Goal: Task Accomplishment & Management: Complete application form

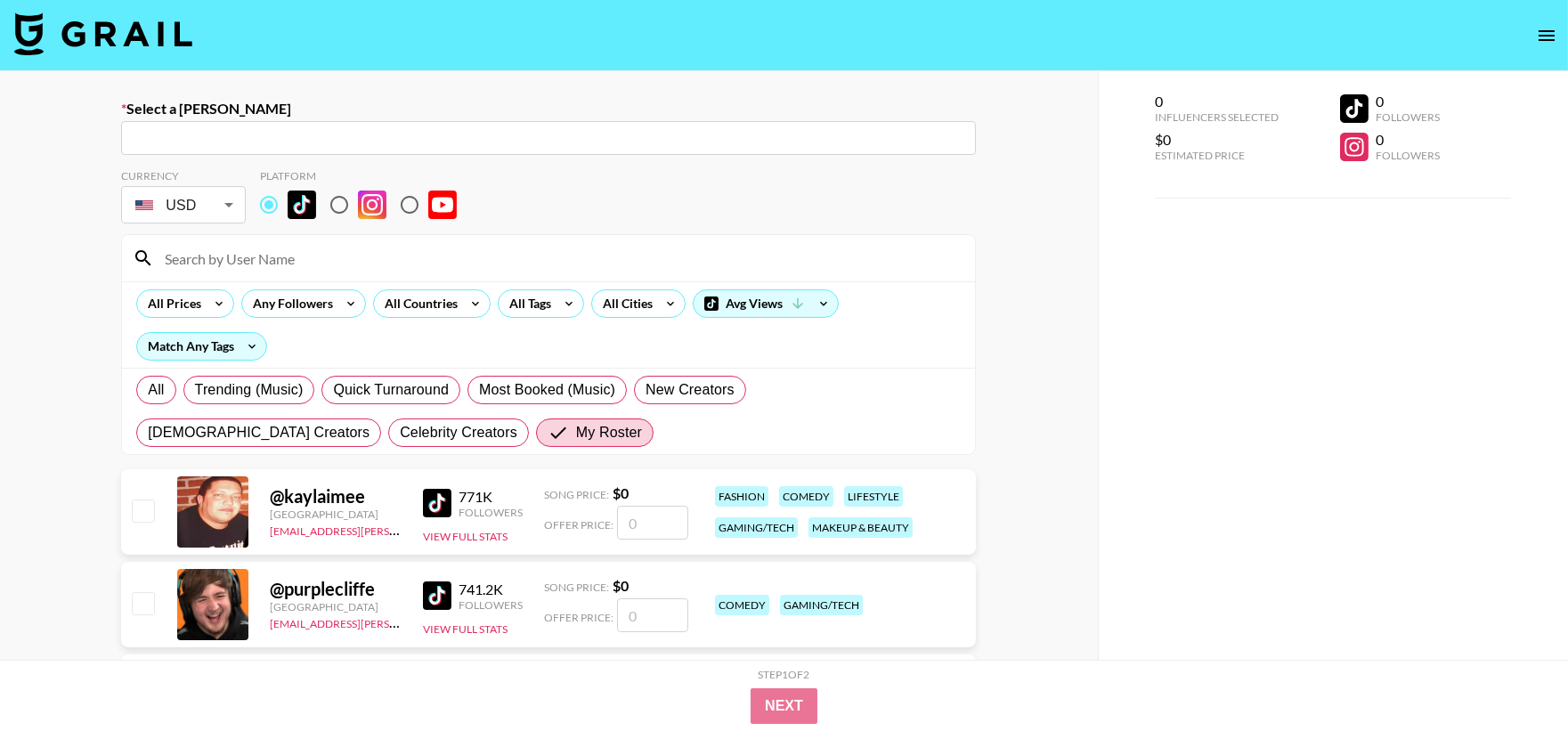
click at [620, 145] on input "text" at bounding box center [549, 138] width 834 height 20
click at [634, 134] on input "text" at bounding box center [549, 138] width 834 height 20
click at [208, 161] on section "Currency USD USD ​ Platform All Prices Any Followers All Countries All Tags All…" at bounding box center [549, 305] width 855 height 300
click at [208, 137] on input "text" at bounding box center [549, 138] width 834 height 20
click at [242, 143] on input "text" at bounding box center [549, 138] width 834 height 20
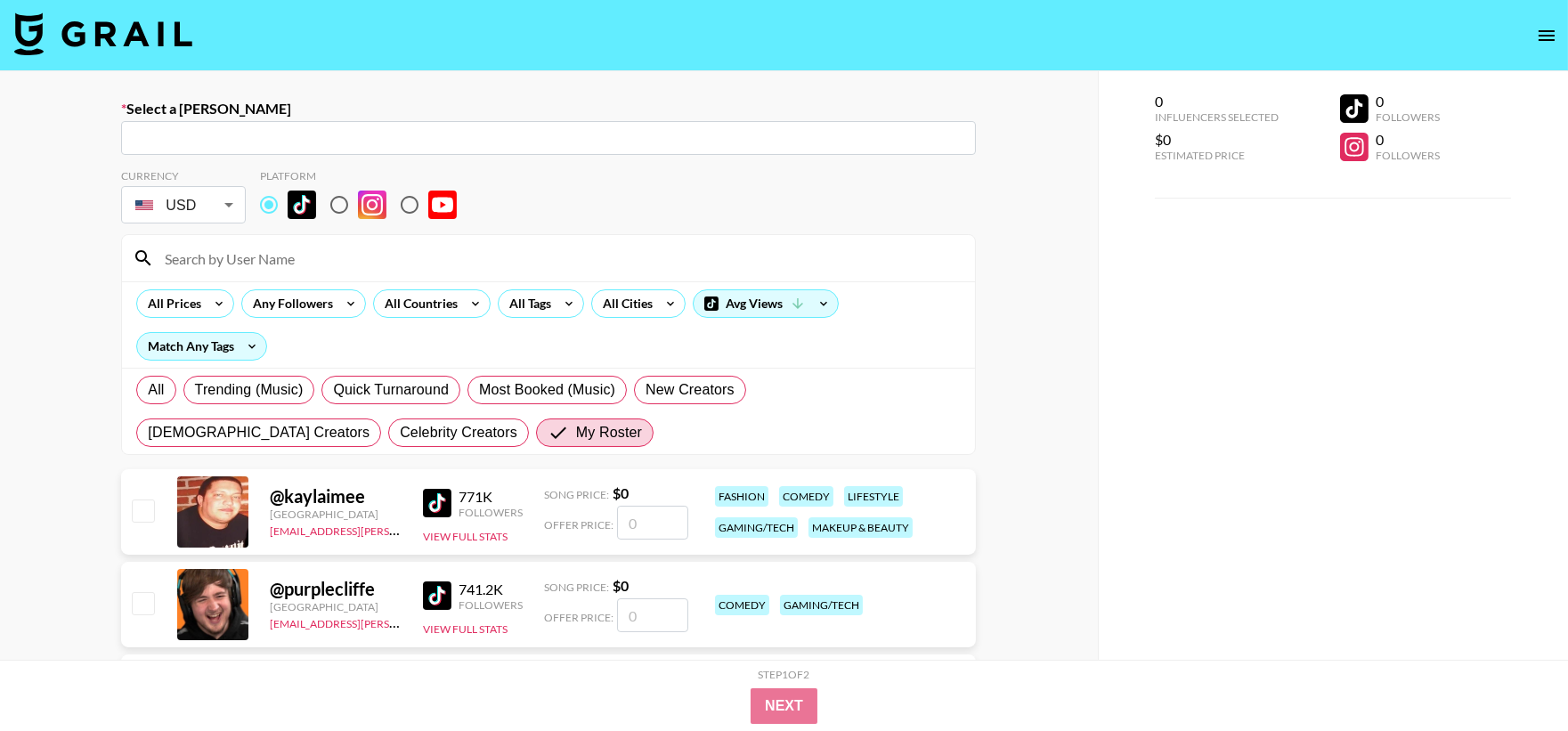
click at [242, 143] on input "text" at bounding box center [549, 138] width 834 height 20
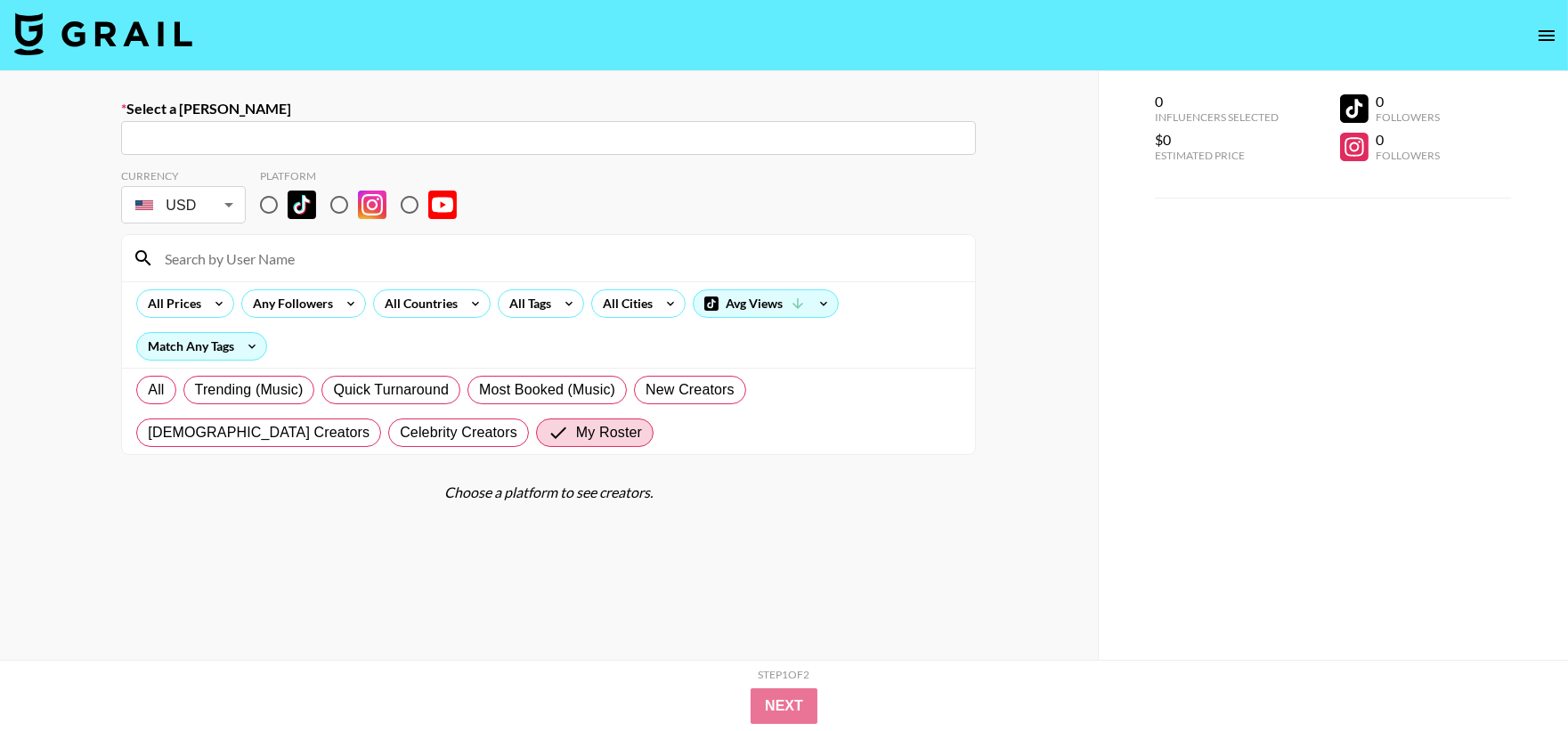
click at [199, 145] on input "text" at bounding box center [549, 138] width 834 height 20
type input "emilia@creedmedia.com: Emilia Lindén -- Creed Media -- BOT3nW4286guP7hDe3mgRgTU…"
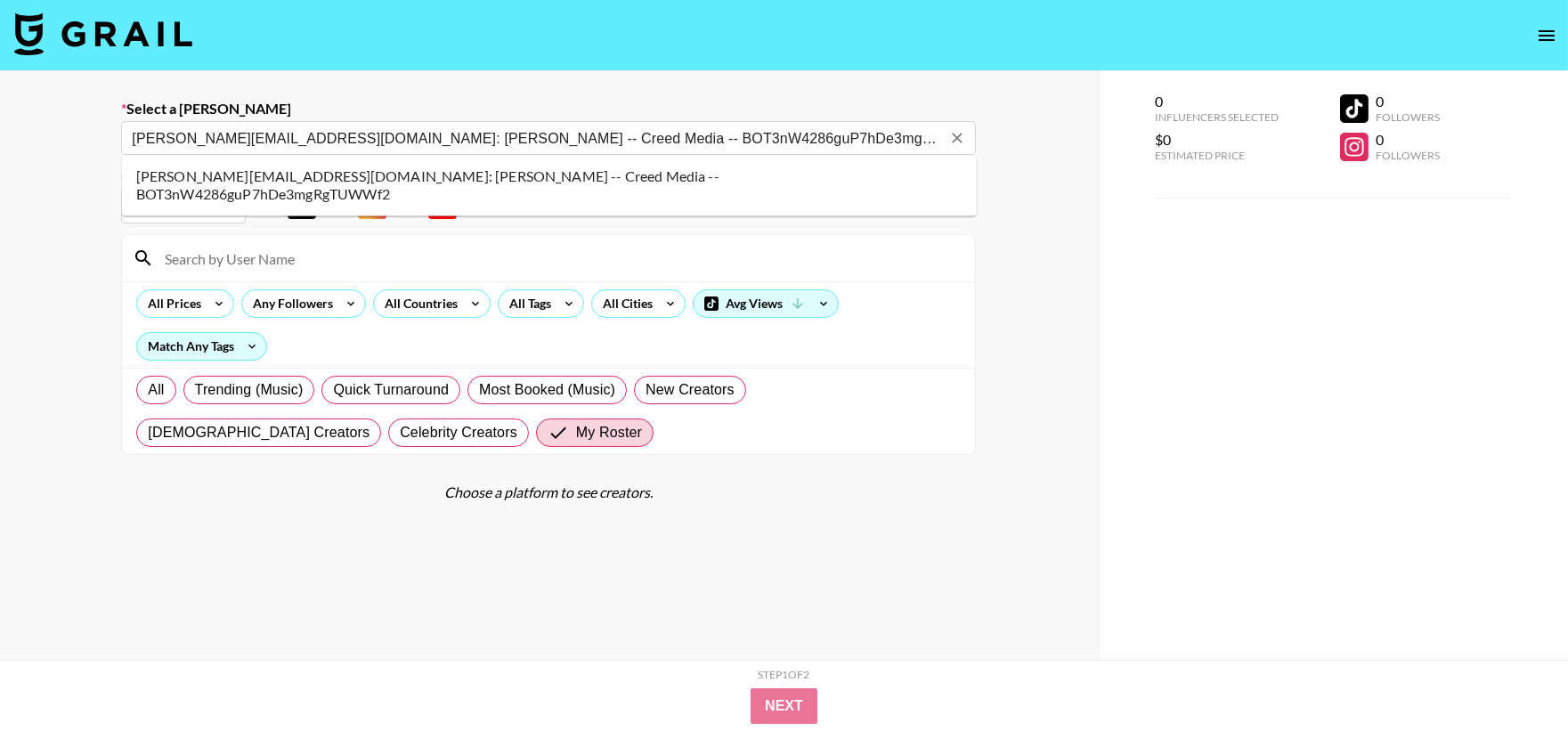
click at [661, 174] on li "emilia@creedmedia.com: Emilia Lindén -- Creed Media -- BOT3nW4286guP7hDe3mgRgTU…" at bounding box center [550, 185] width 855 height 46
select select "Song"
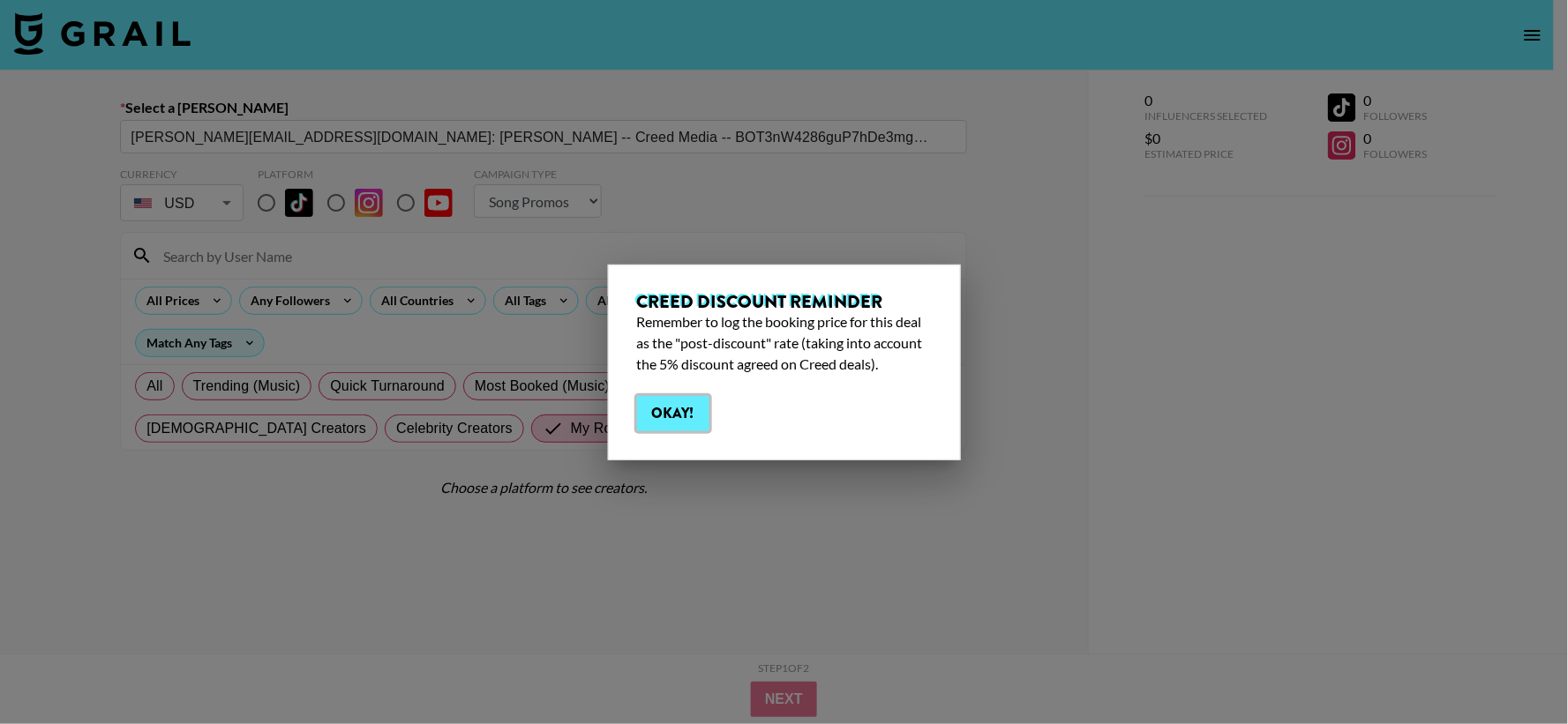
click at [666, 414] on button "Okay!" at bounding box center [674, 413] width 73 height 35
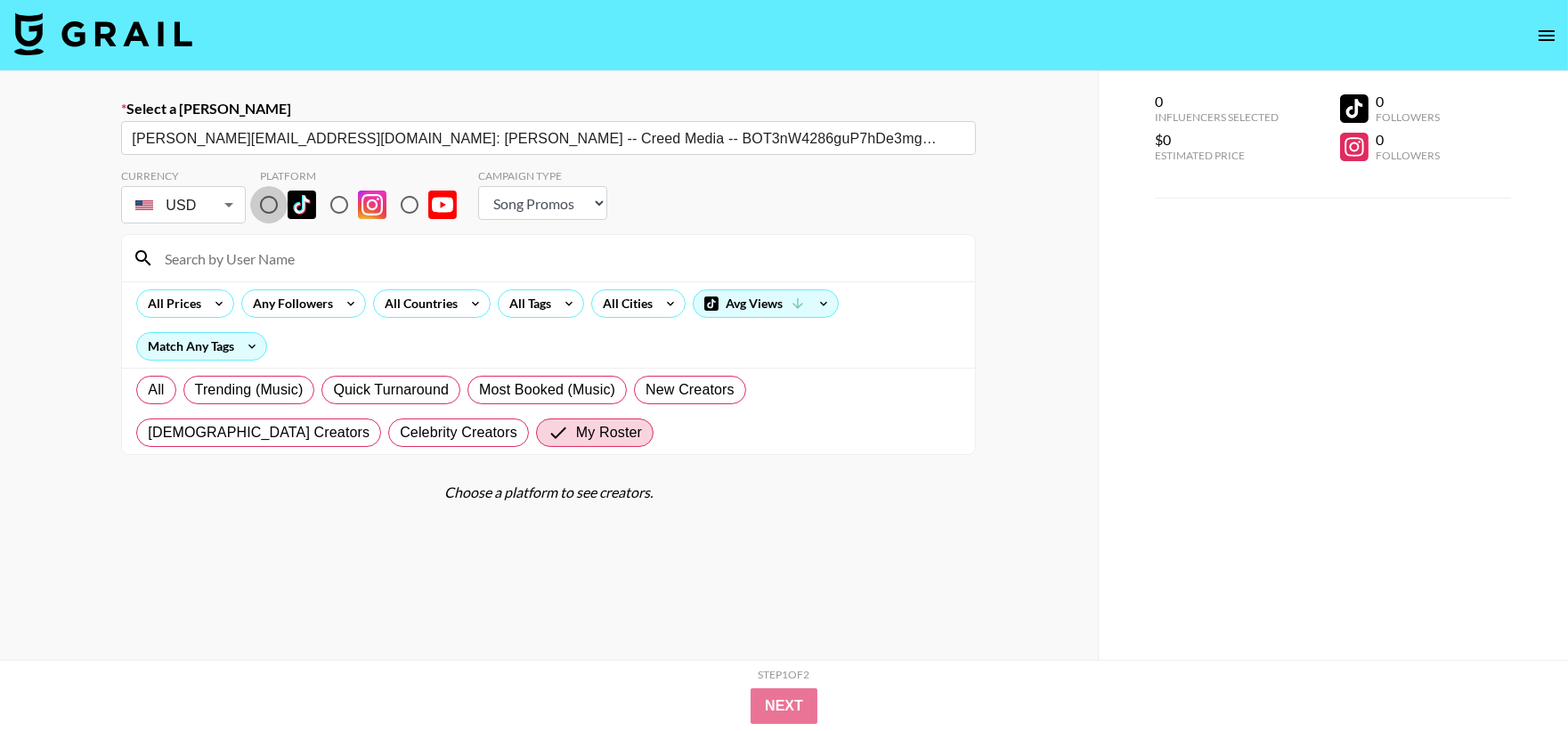
click at [272, 202] on input "radio" at bounding box center [269, 205] width 38 height 38
radio input "true"
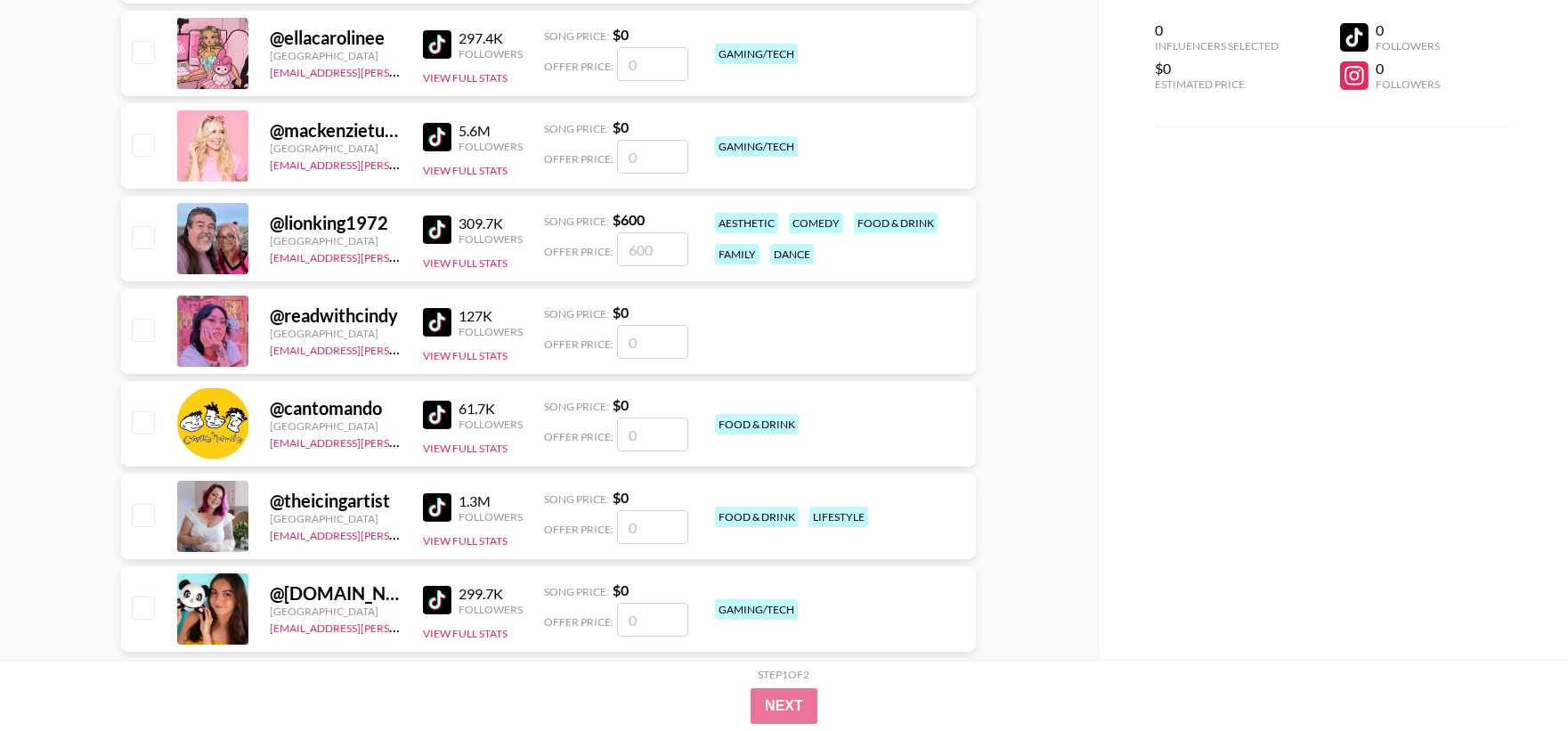
scroll to position [725, 0]
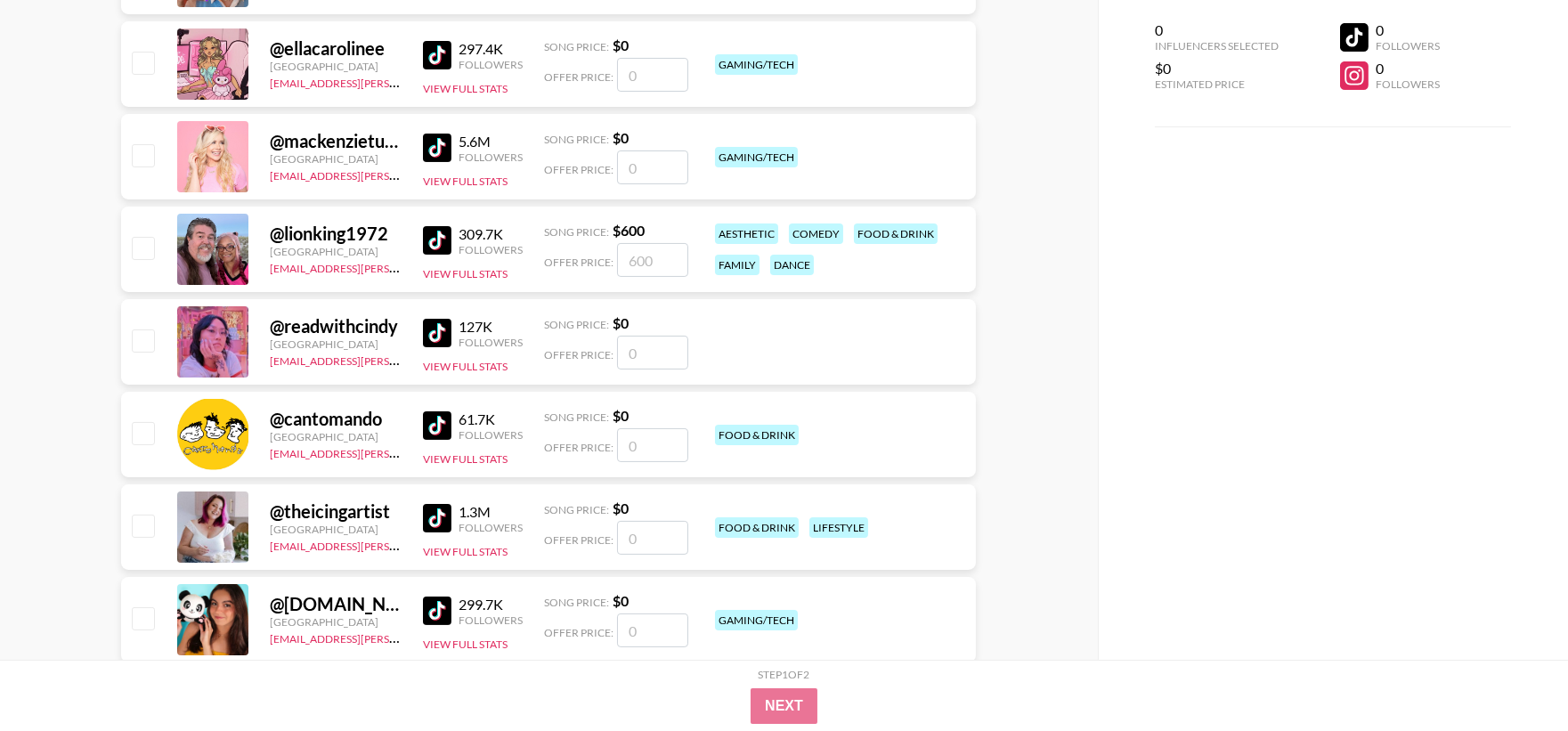
click at [139, 256] on input "checkbox" at bounding box center [142, 247] width 21 height 21
checkbox input "true"
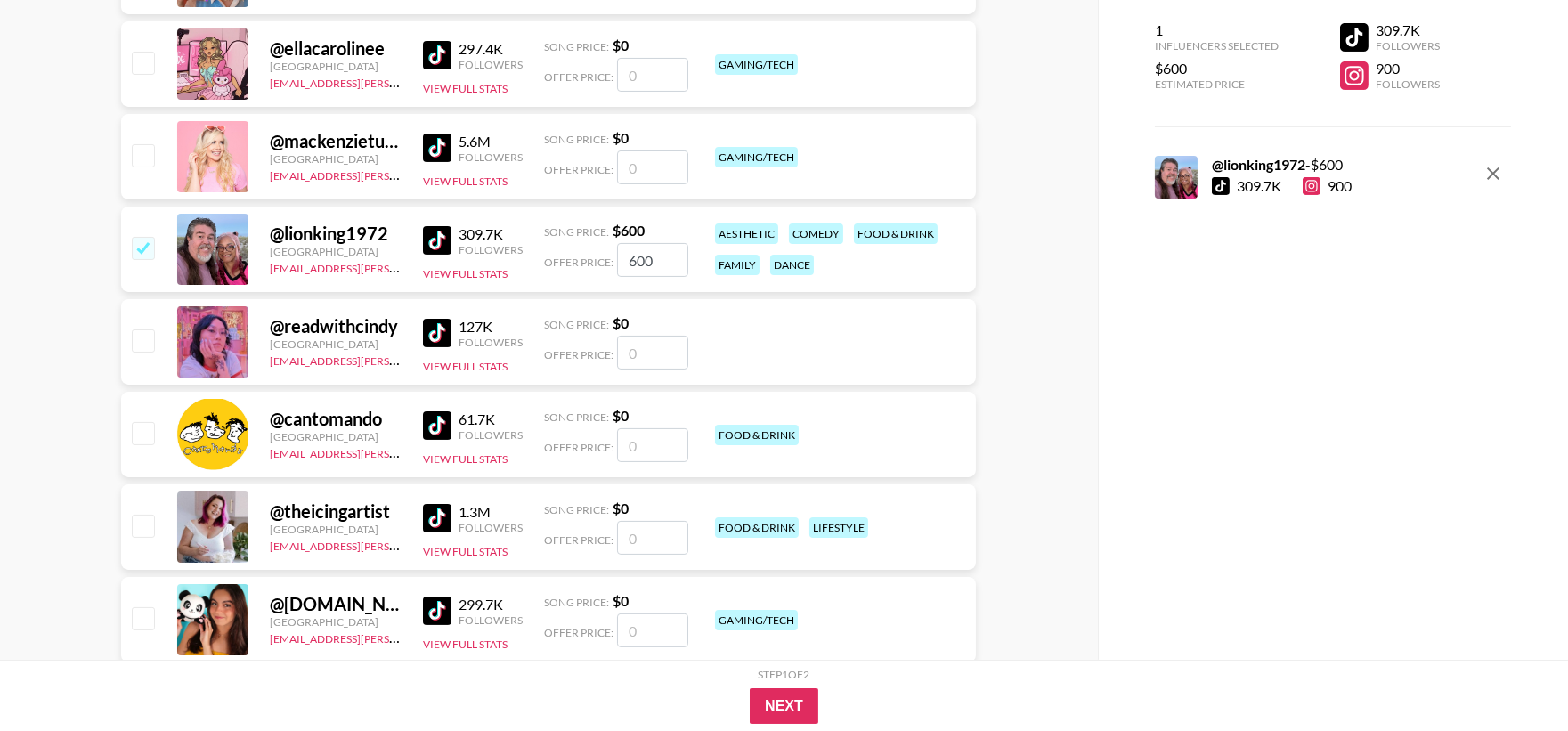
click at [659, 258] on input "600" at bounding box center [653, 260] width 72 height 34
type input "6"
checkbox input "false"
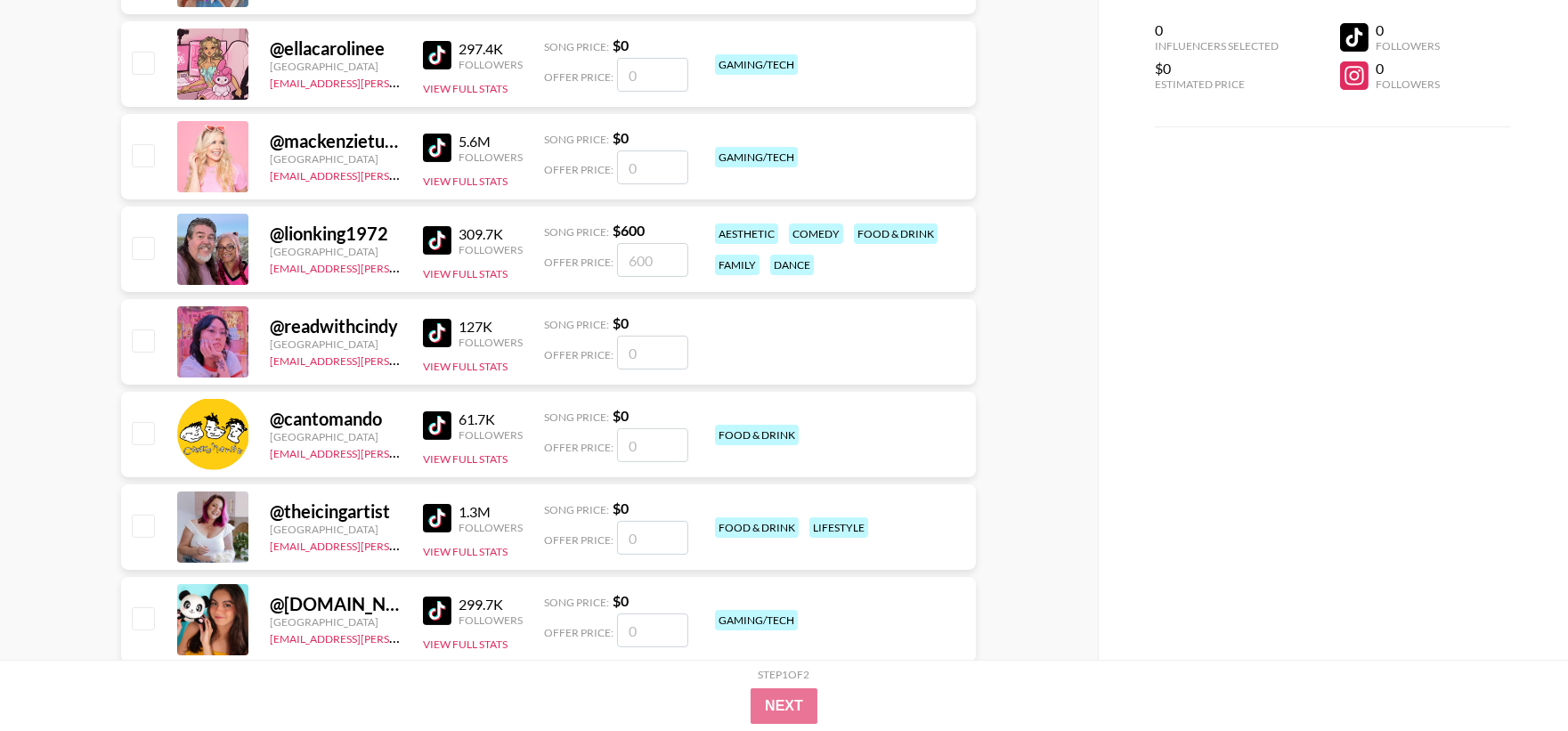
checkbox input "true"
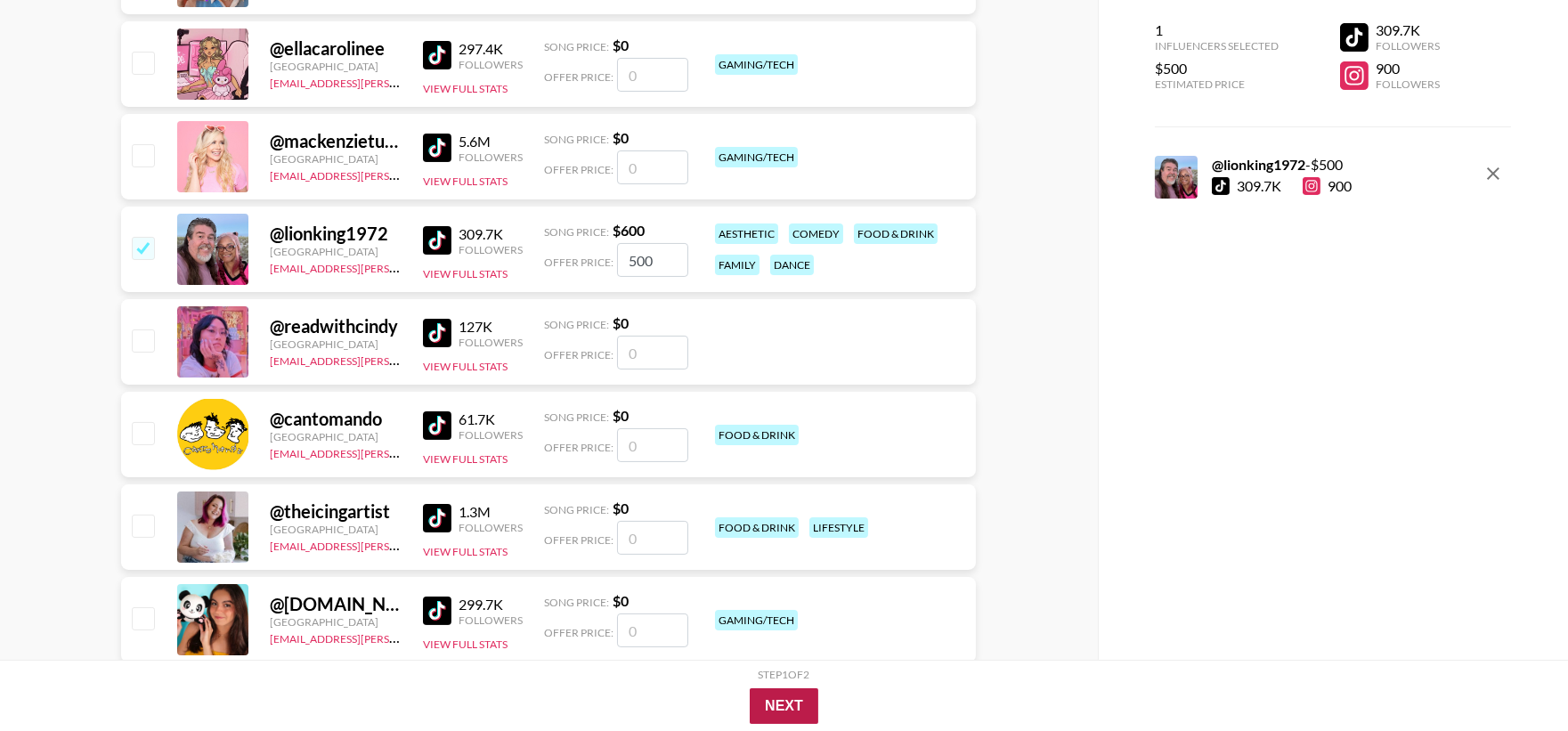
type input "500"
click at [766, 714] on button "Next" at bounding box center [784, 705] width 69 height 36
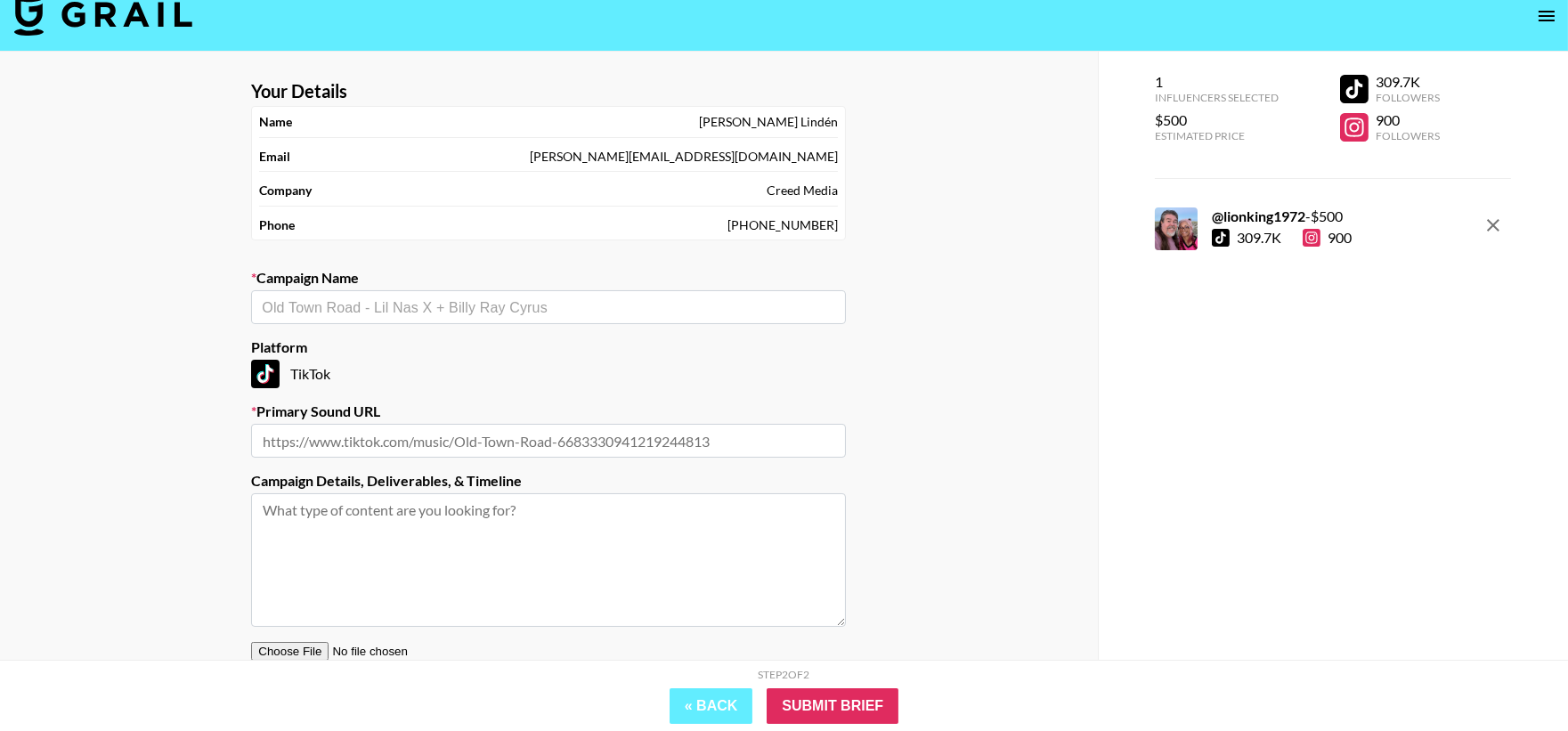
scroll to position [0, 0]
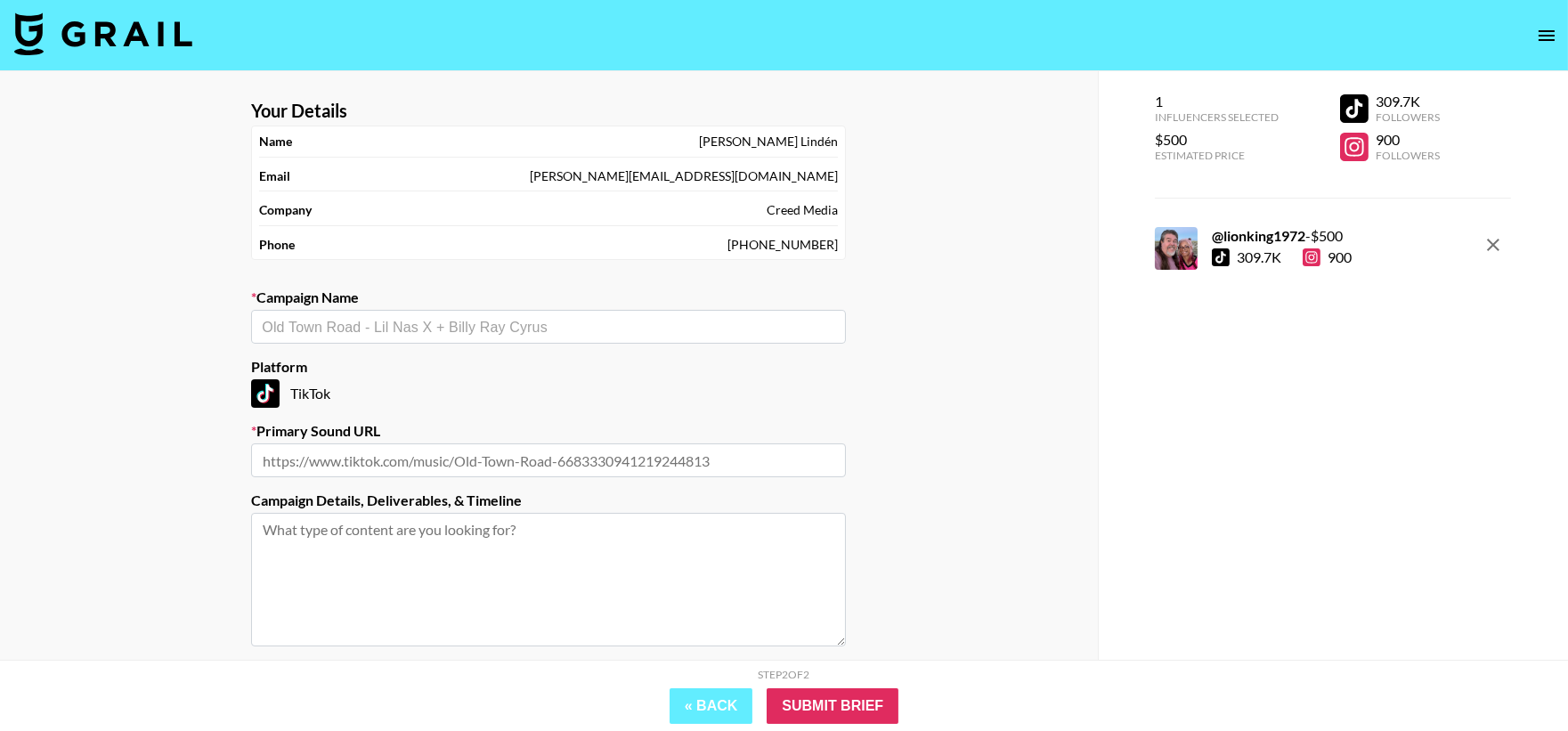
click at [402, 331] on input "text" at bounding box center [548, 327] width 573 height 20
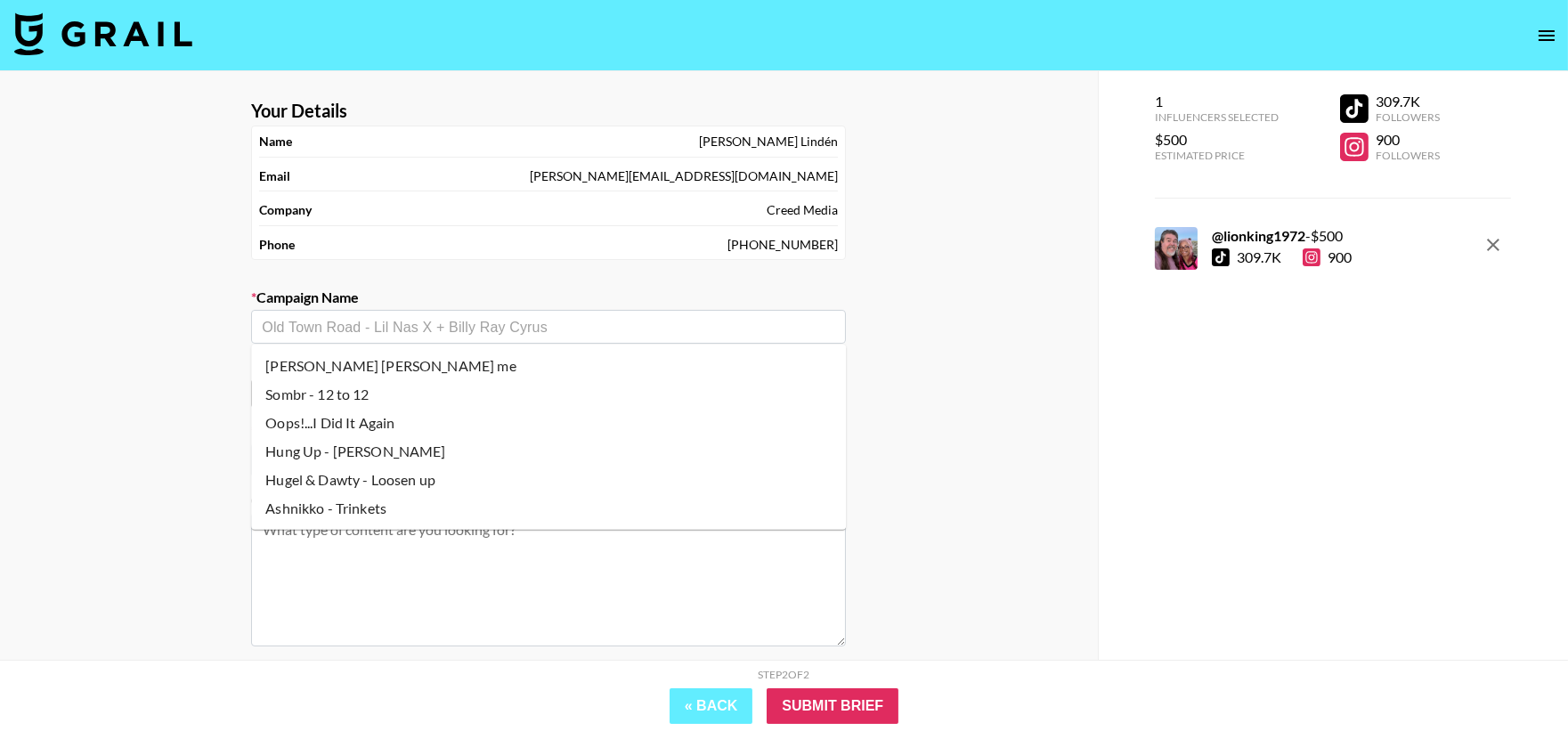
paste input "The Hamilton trend"
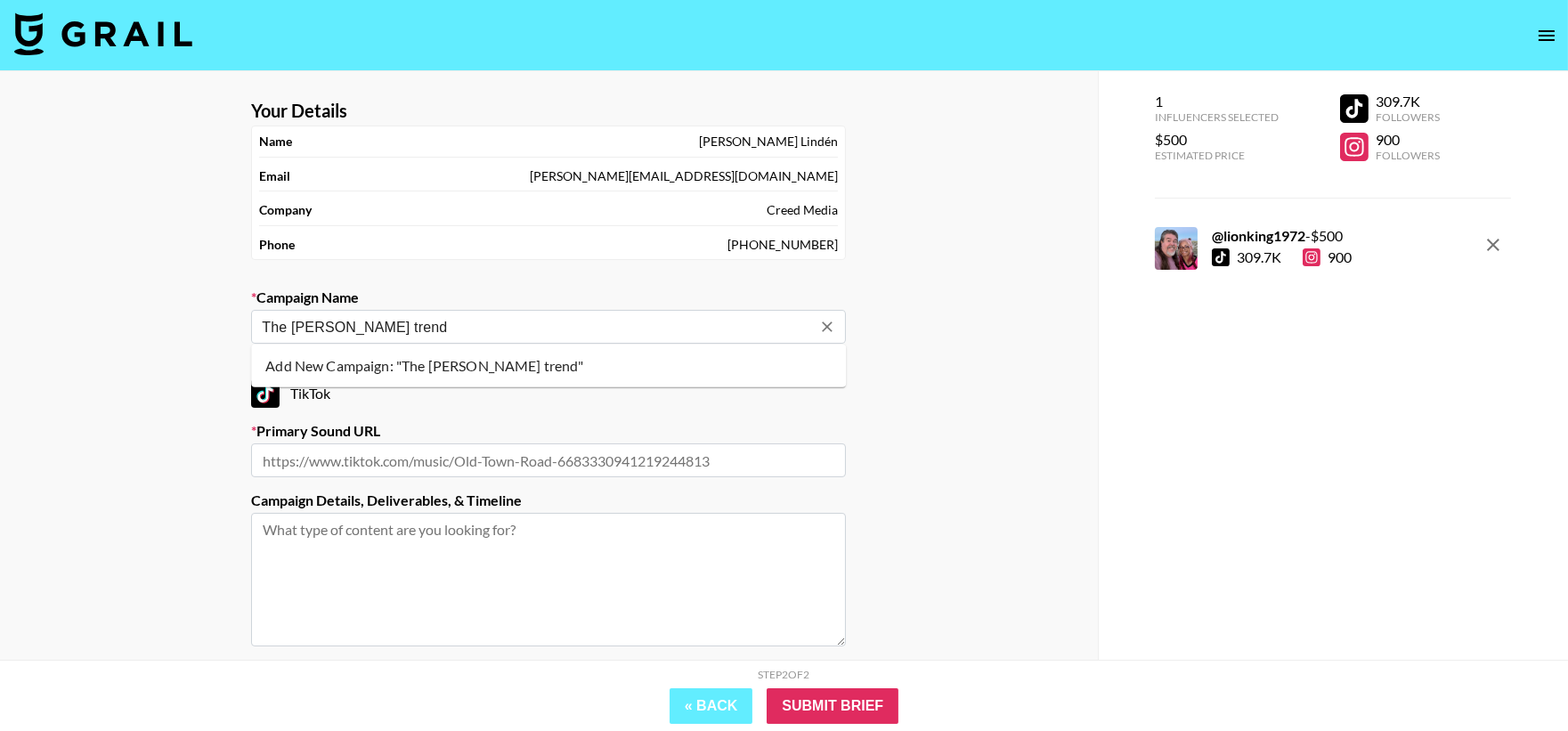
click at [425, 365] on li "Add New Campaign: "The Hamilton trend"" at bounding box center [549, 365] width 595 height 28
click at [510, 367] on li "Add New Campaign: "The Hamilton trend on Tik Tok"" at bounding box center [549, 365] width 595 height 28
type input "The Hamilton trend on Tik Tok"
click at [797, 470] on input "text" at bounding box center [549, 460] width 595 height 34
type input "https://www.tiktok.com/music/Best-of-Wives-and-Best-of-Women-6704977122722580482"
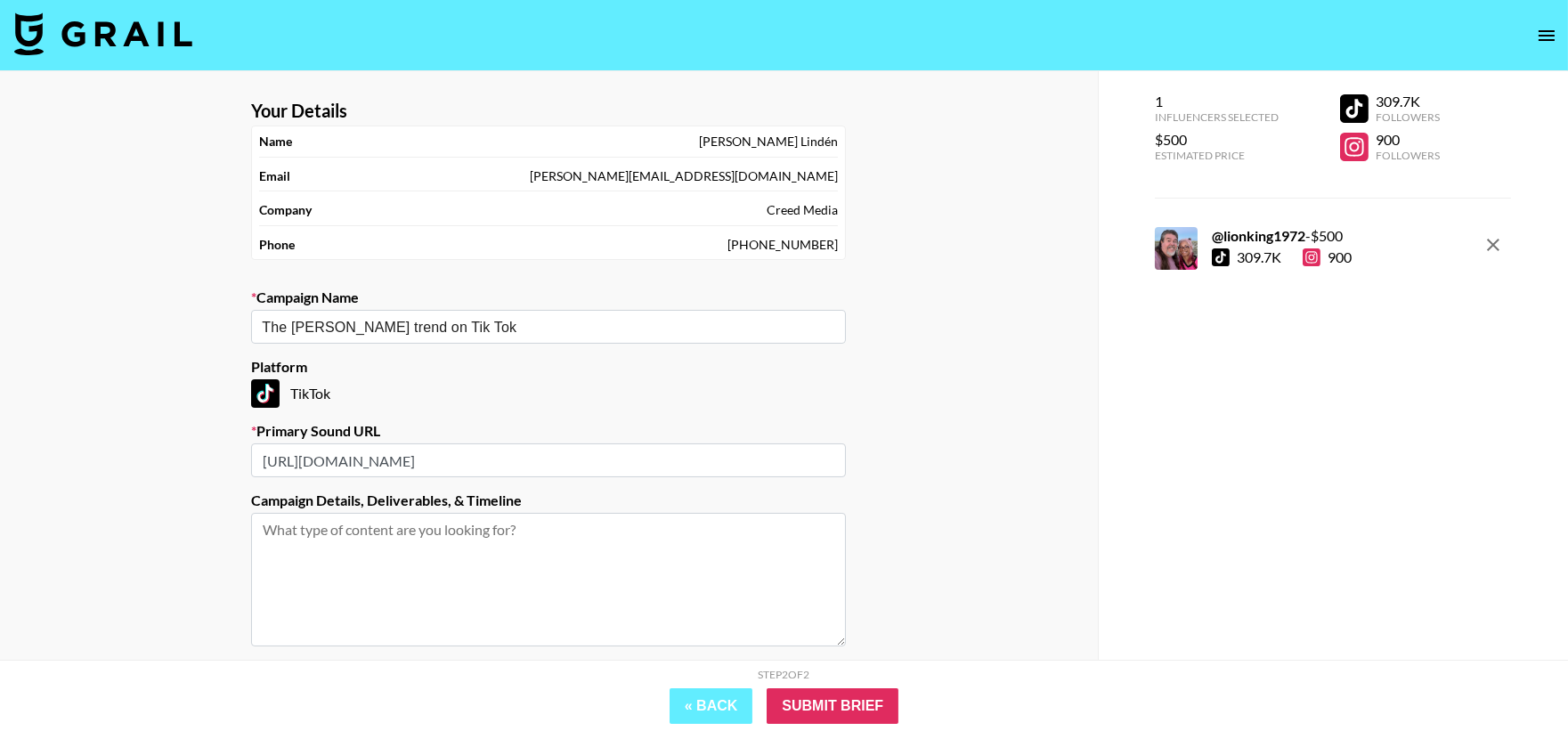
scroll to position [0, 6]
drag, startPoint x: 264, startPoint y: 461, endPoint x: 973, endPoint y: 475, distance: 709.1
click at [973, 475] on div "Your Details Name Emilia Lindén Email emilia@creedmedia.com Company Creed Media…" at bounding box center [549, 438] width 1098 height 734
click at [506, 557] on textarea at bounding box center [549, 580] width 595 height 134
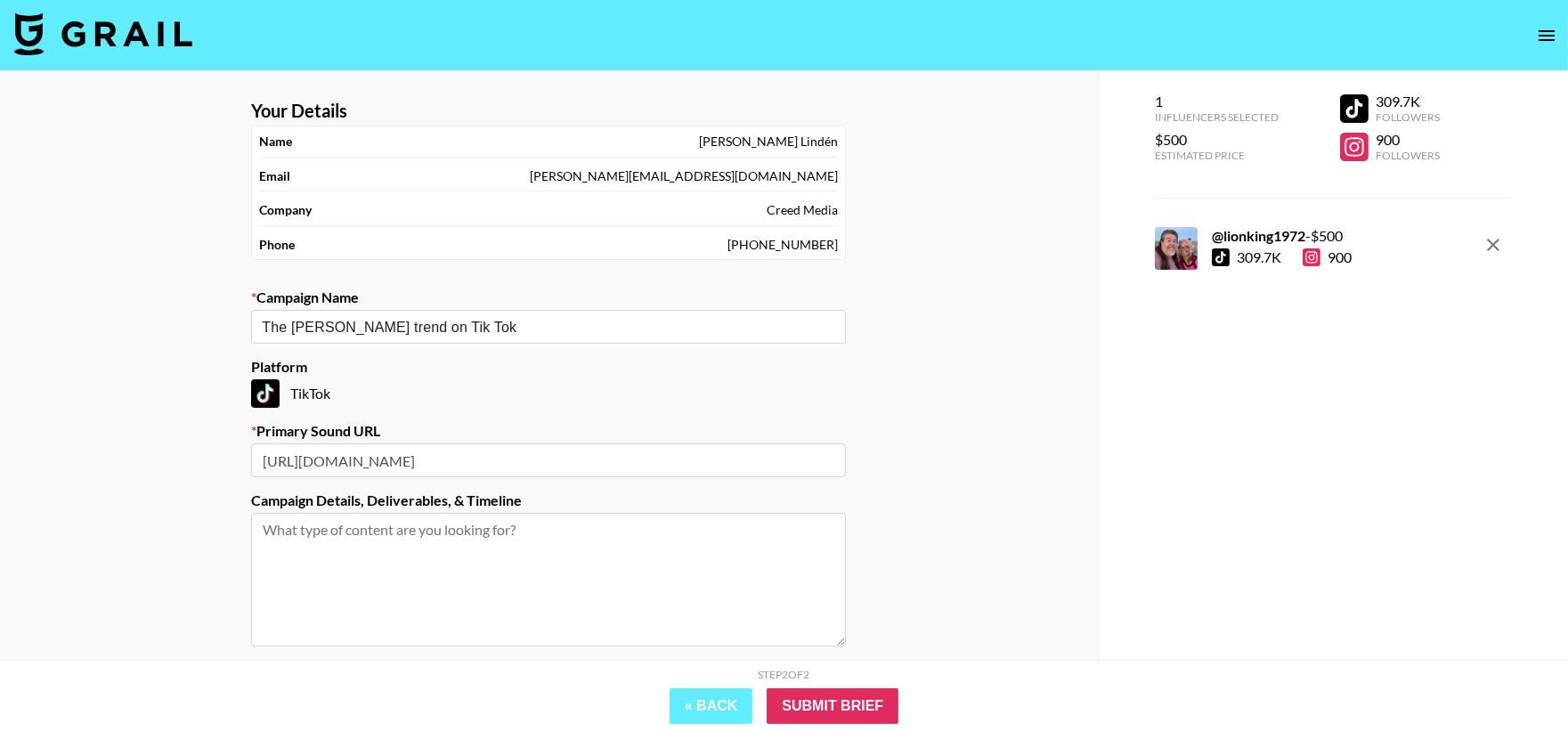
click at [493, 548] on textarea at bounding box center [549, 580] width 595 height 134
paste textarea "https://www.tiktok.com/@lionking1972/video/7545692387880750391?lang=en"
type textarea "https://www.tiktok.com/@lionking1972/video/7545692387880750391?lang=en"
click at [823, 701] on input "Submit Brief" at bounding box center [833, 705] width 132 height 36
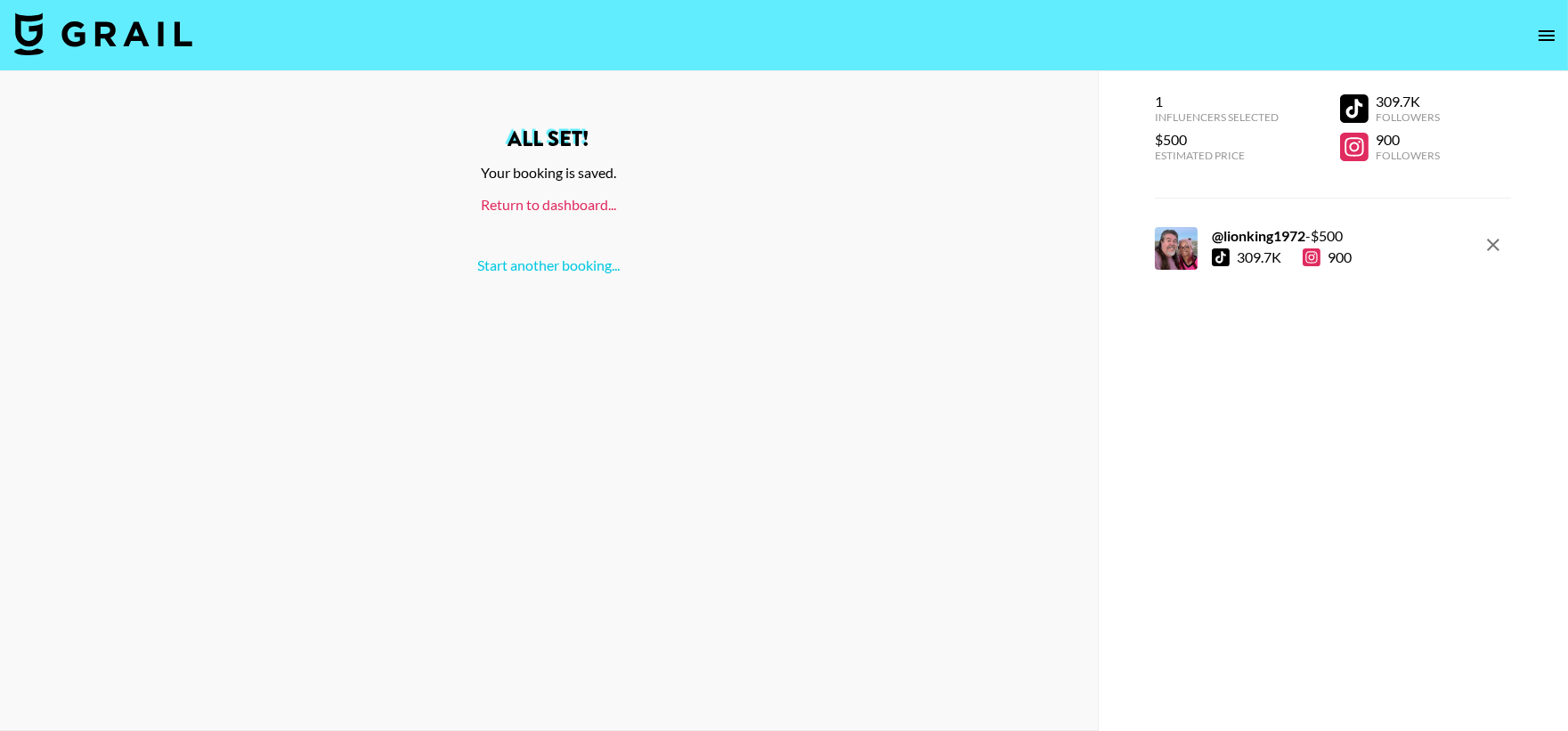
click at [597, 200] on link "Return to dashboard..." at bounding box center [549, 205] width 136 height 17
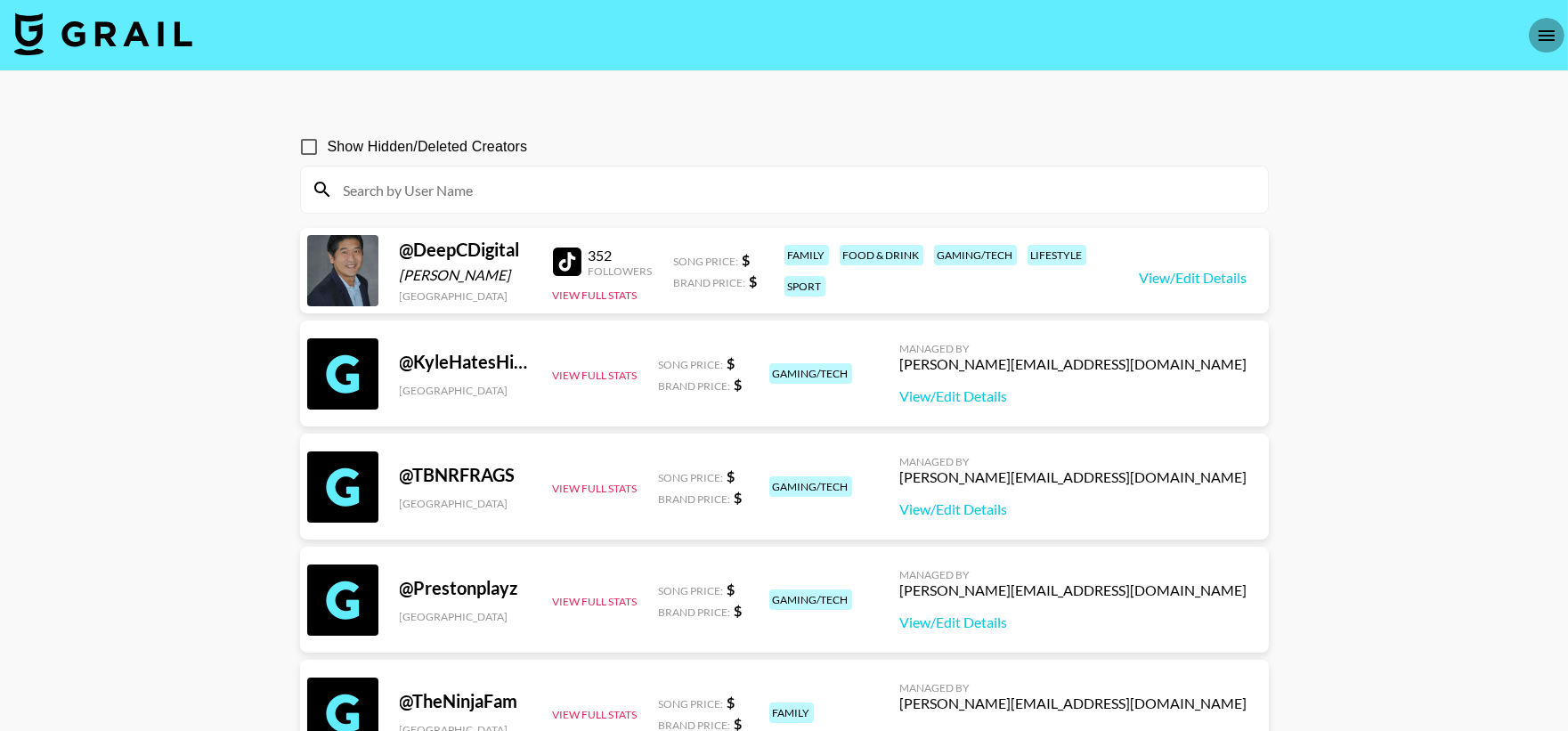
click at [1542, 25] on icon "open drawer" at bounding box center [1546, 35] width 21 height 21
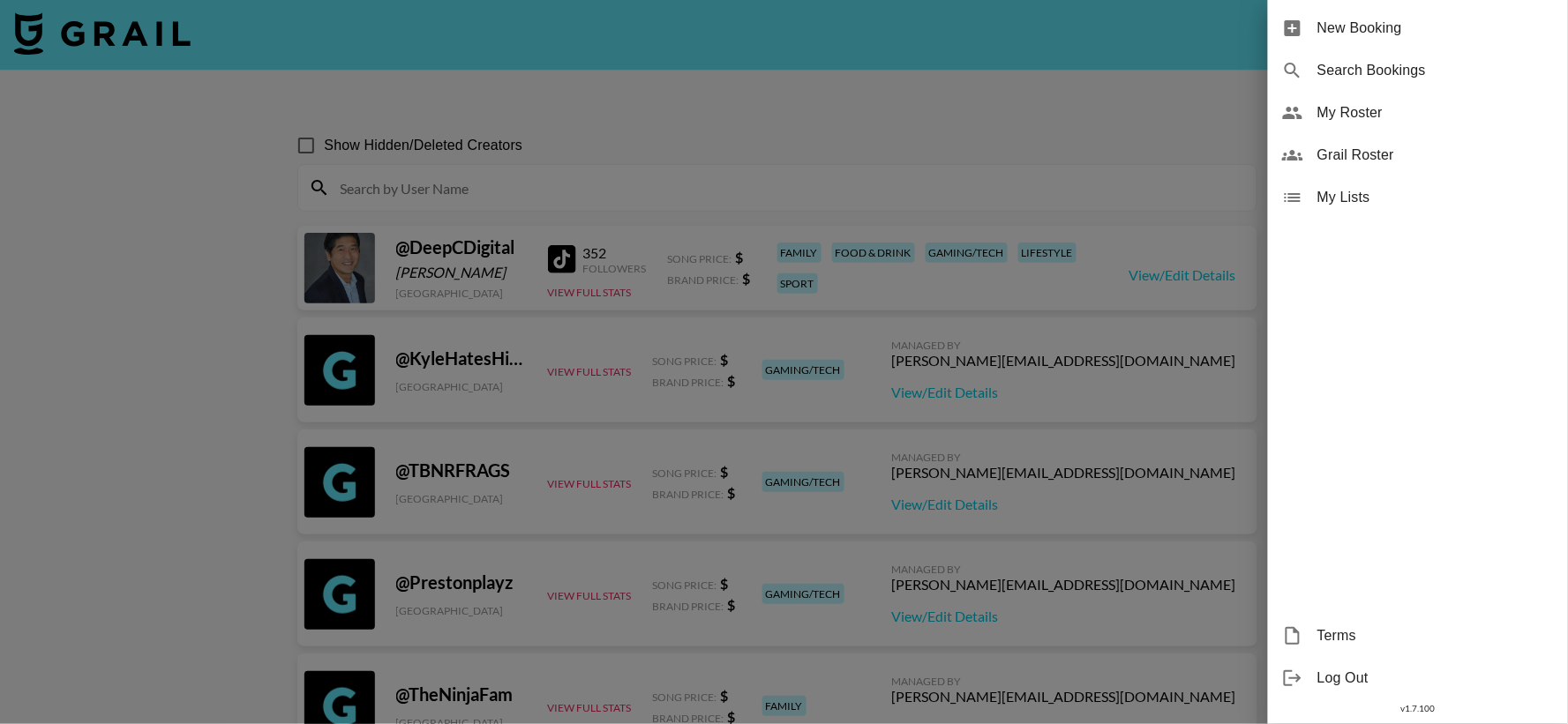
click at [1374, 28] on span "New Booking" at bounding box center [1435, 27] width 236 height 21
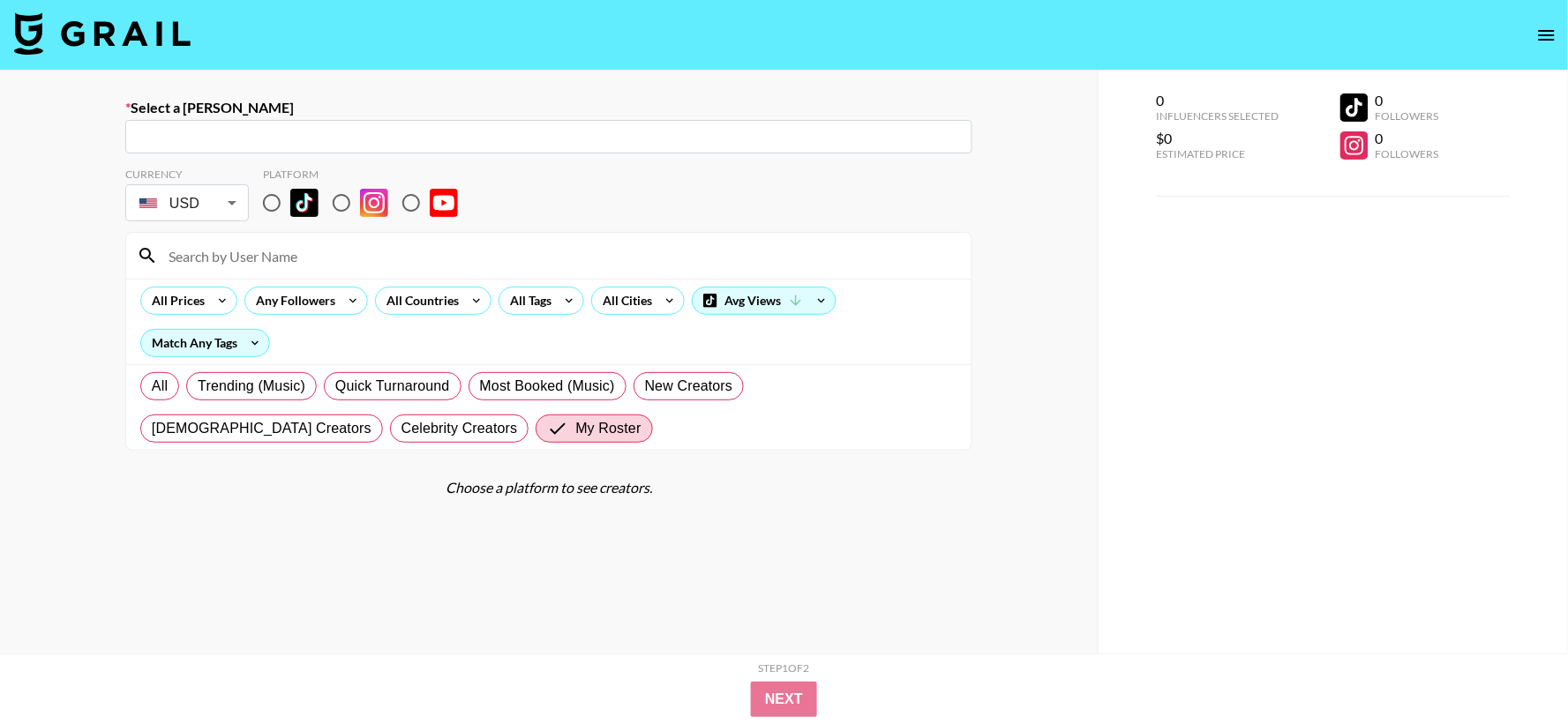
click at [1539, 30] on icon "open drawer" at bounding box center [1546, 35] width 15 height 11
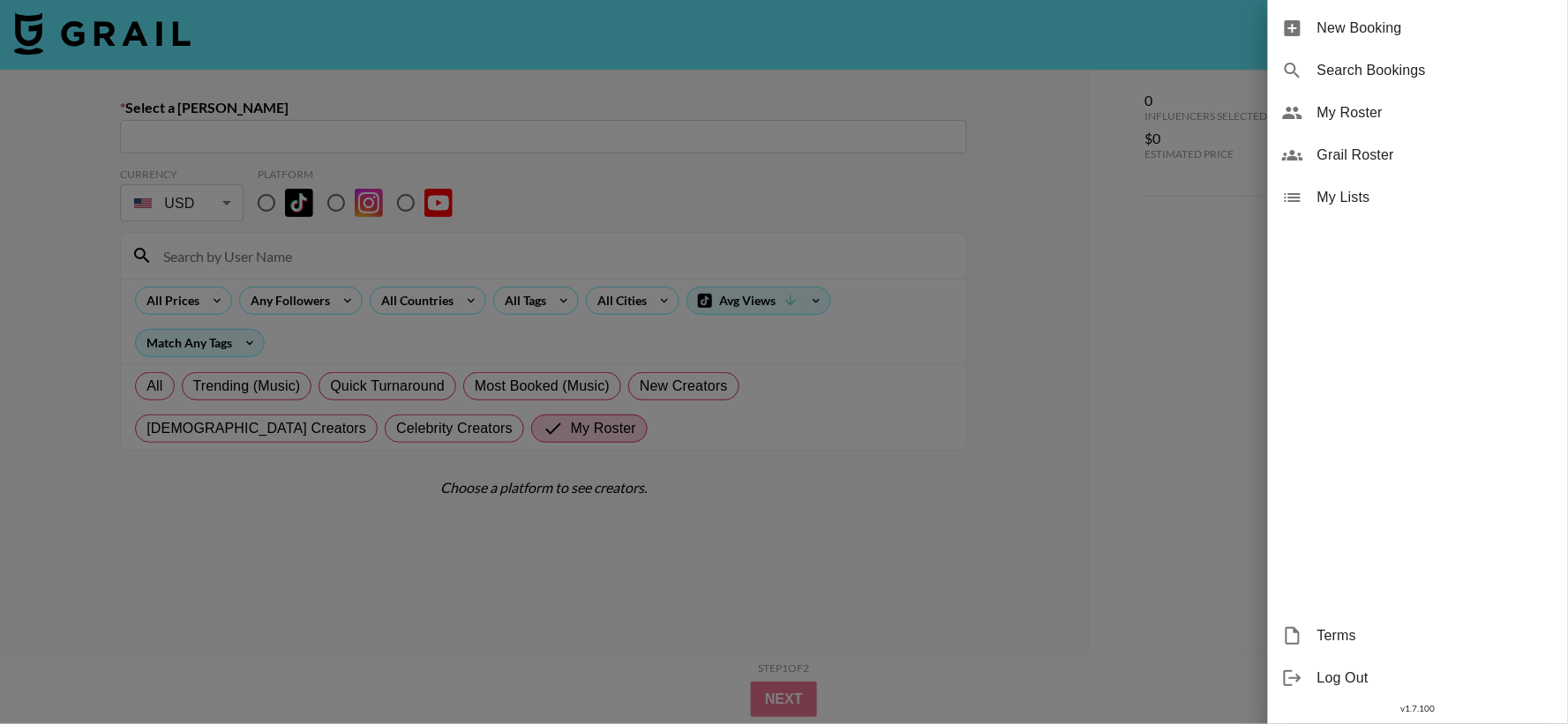
click at [1397, 67] on span "Search Bookings" at bounding box center [1435, 70] width 236 height 21
select select "id"
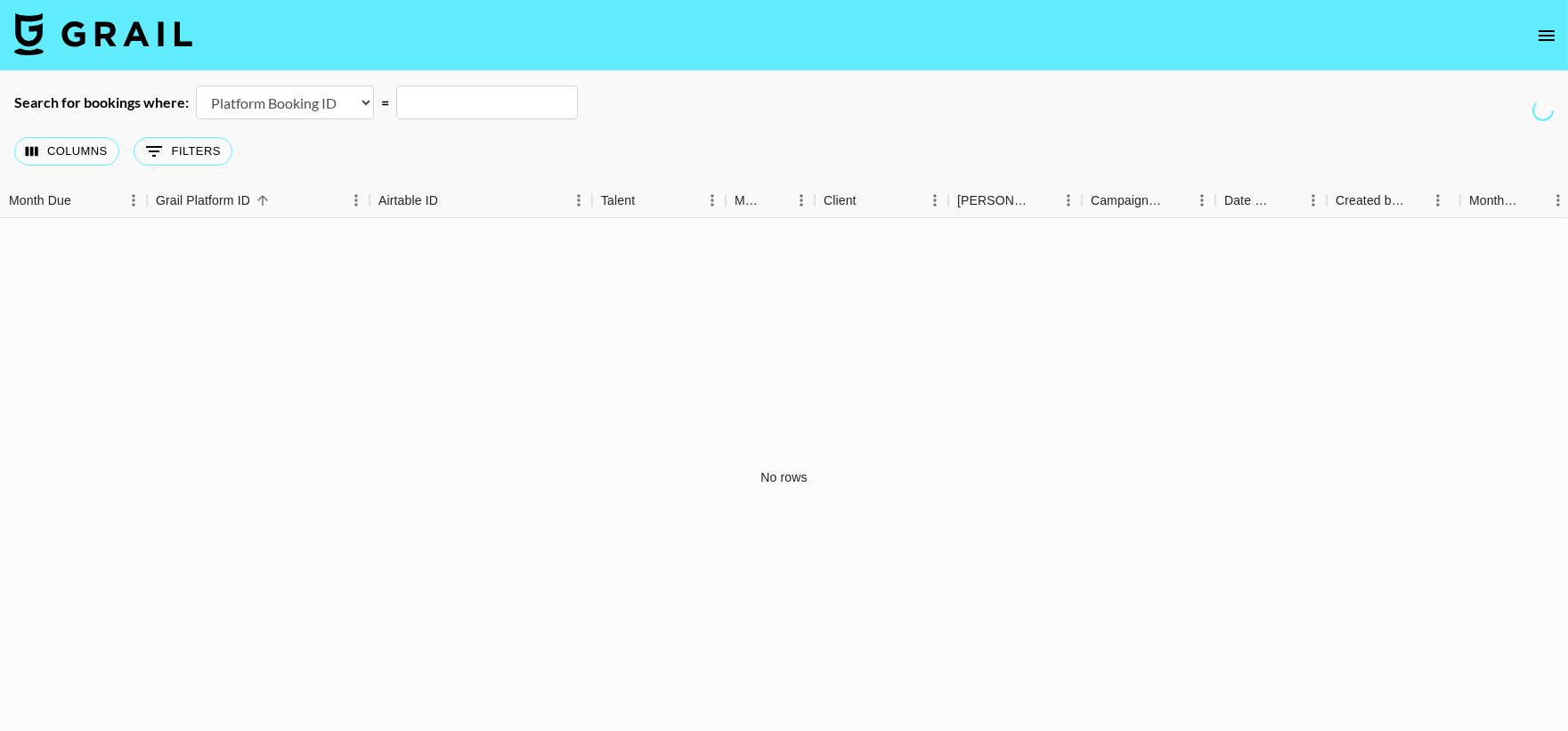
click at [1545, 37] on icon "open drawer" at bounding box center [1546, 35] width 21 height 21
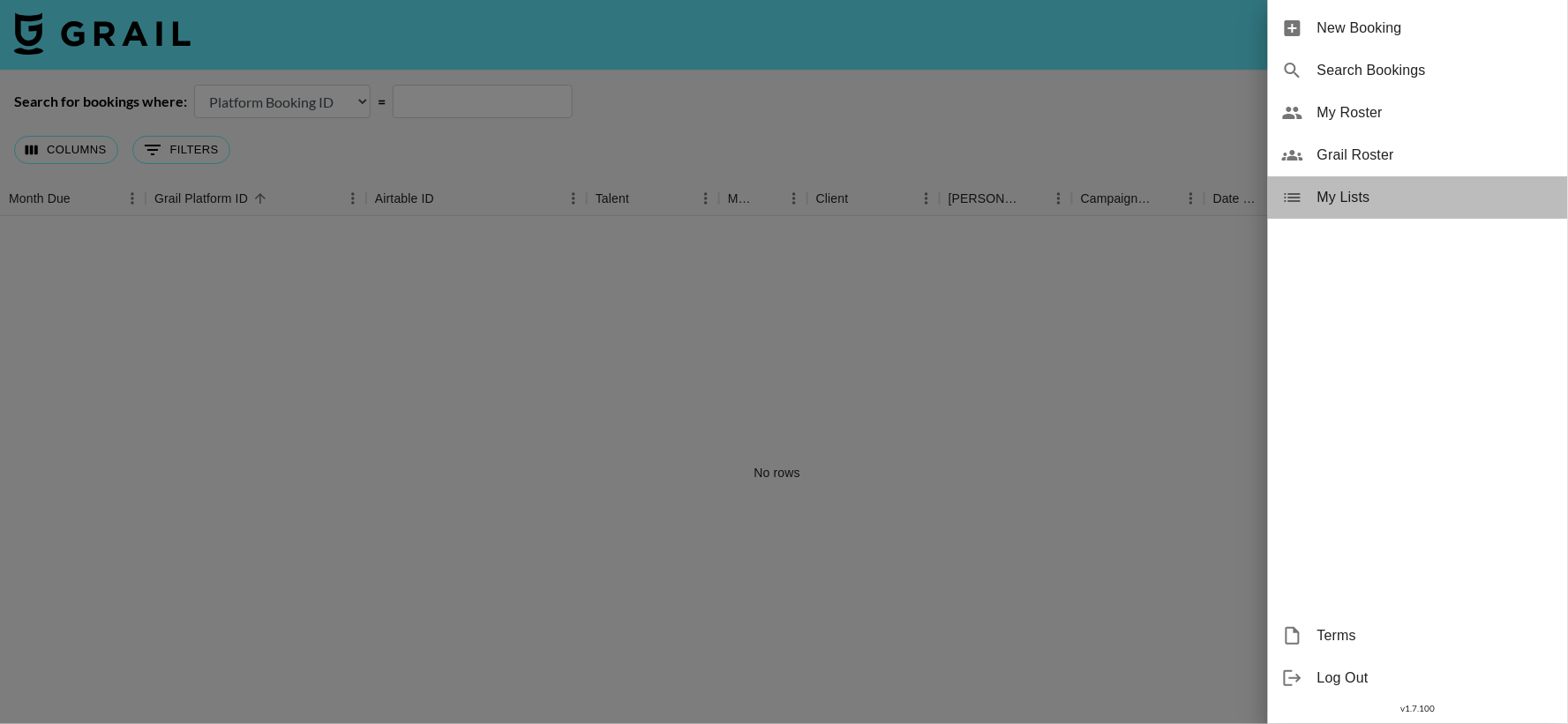
click at [1331, 196] on span "My Lists" at bounding box center [1435, 197] width 236 height 21
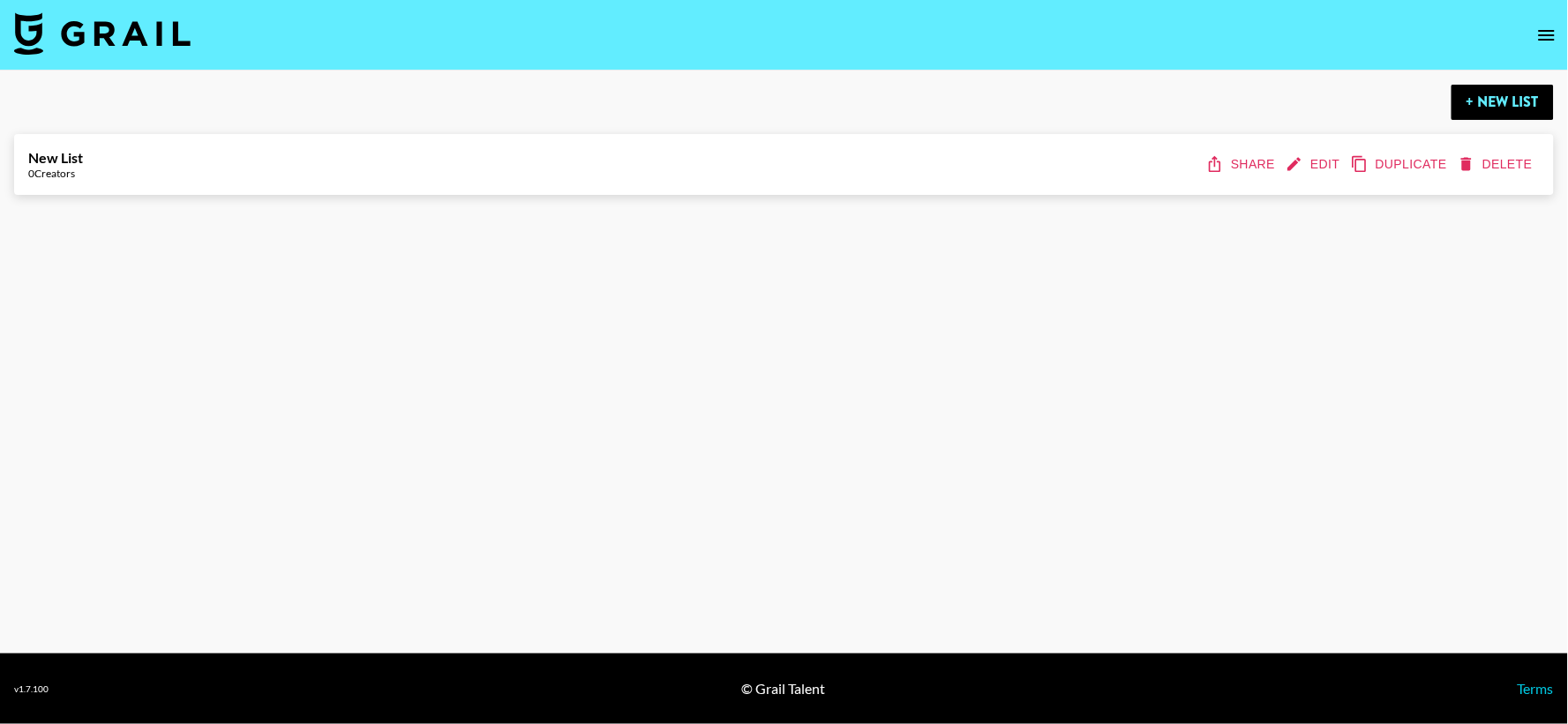
click at [1544, 30] on icon "open drawer" at bounding box center [1546, 35] width 15 height 11
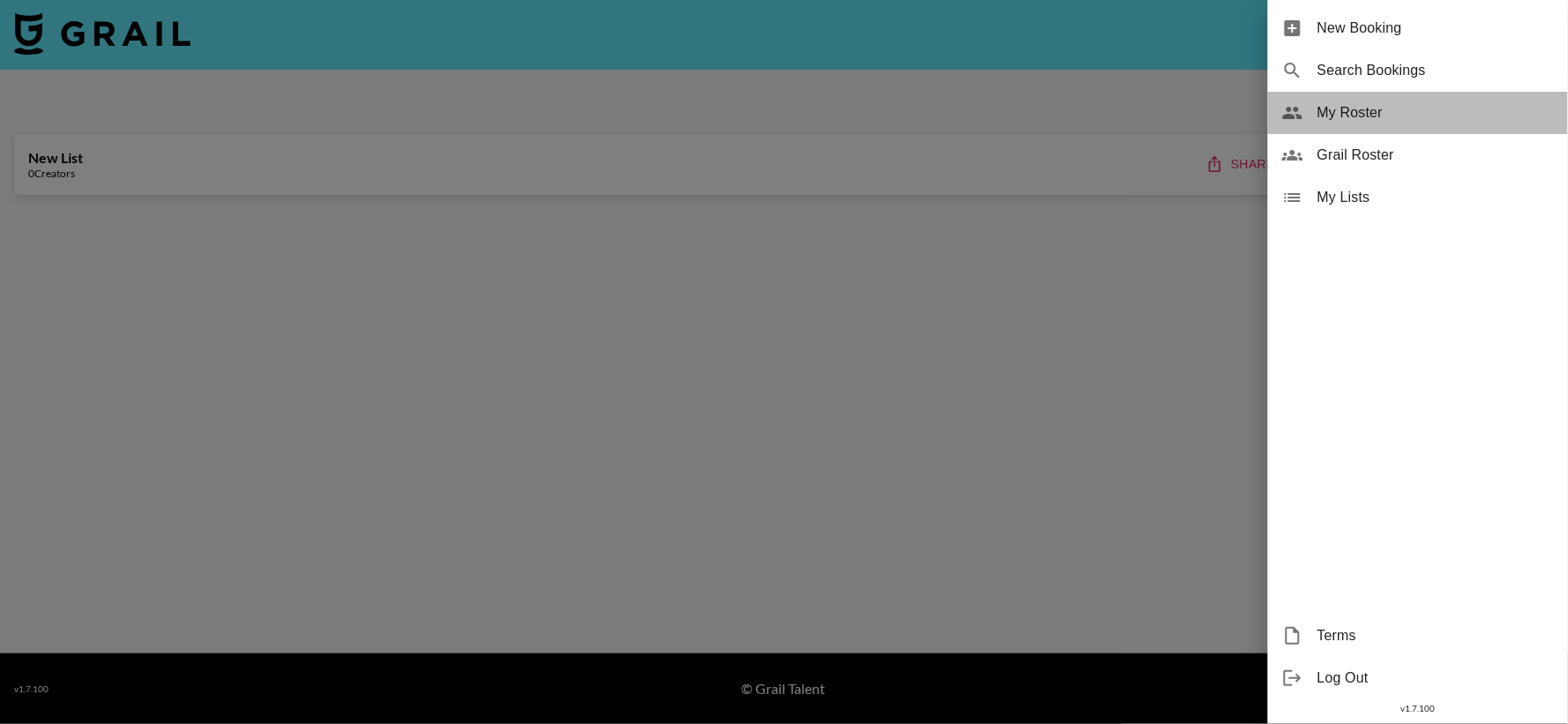
click at [1363, 110] on span "My Roster" at bounding box center [1435, 113] width 236 height 21
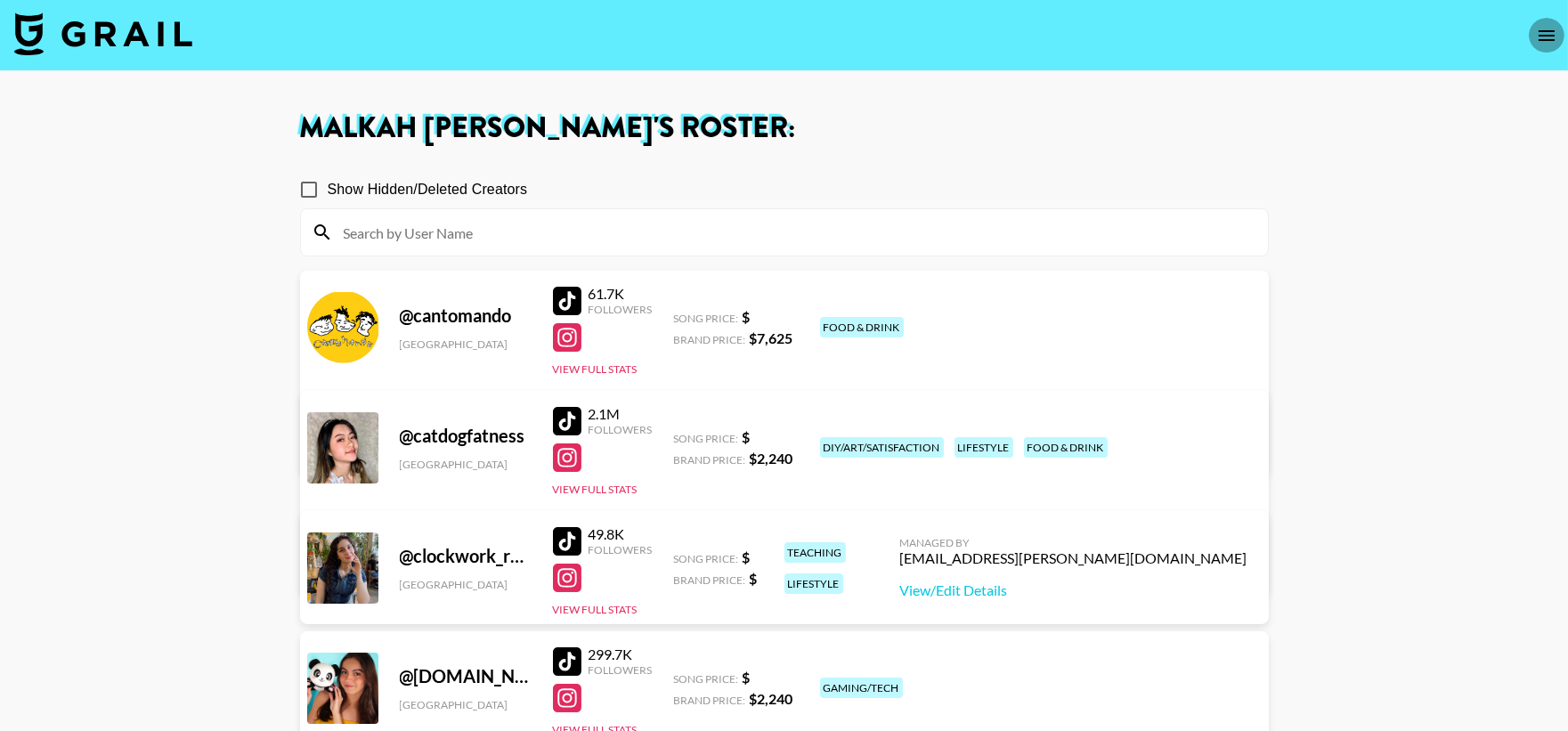
click at [1532, 46] on button "open drawer" at bounding box center [1547, 35] width 36 height 36
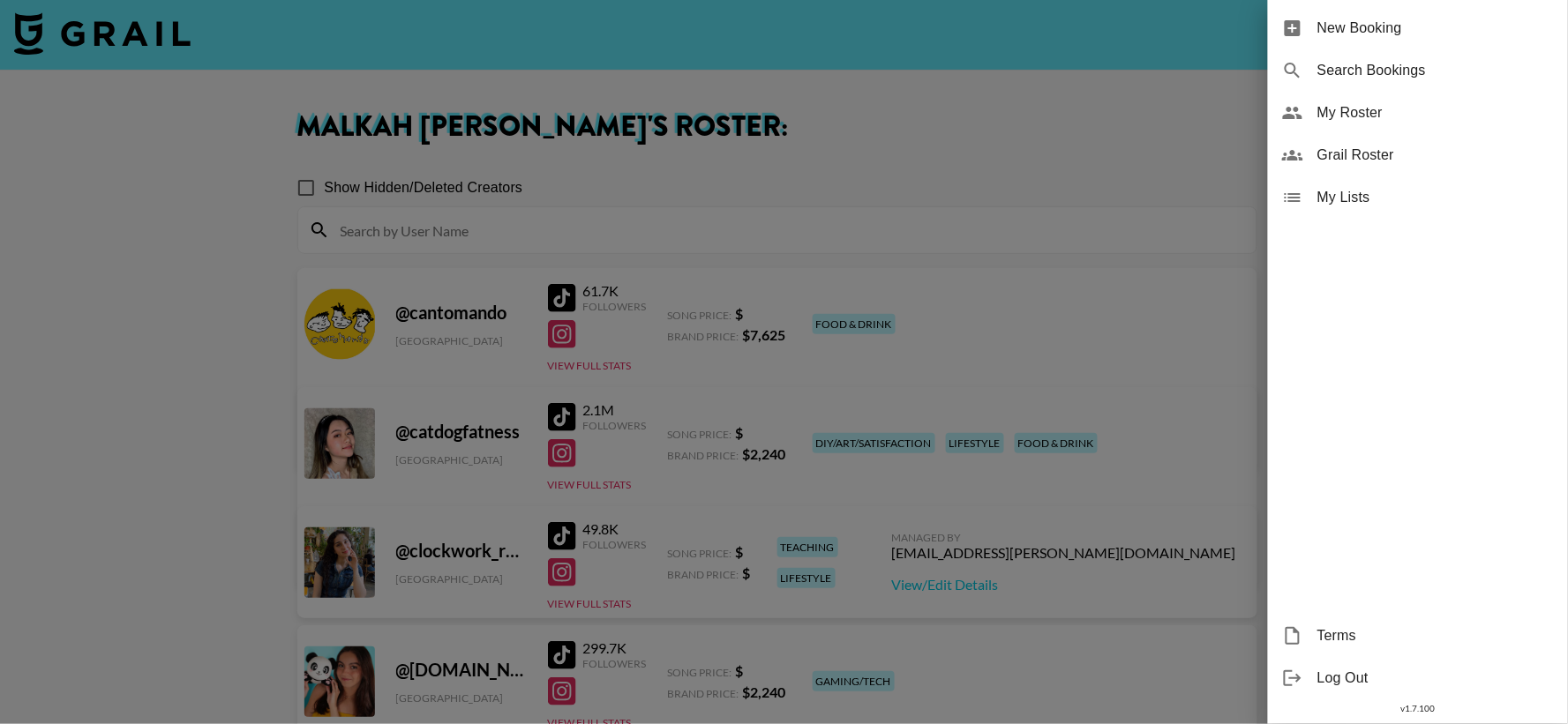
click at [1350, 195] on span "My Lists" at bounding box center [1435, 197] width 236 height 21
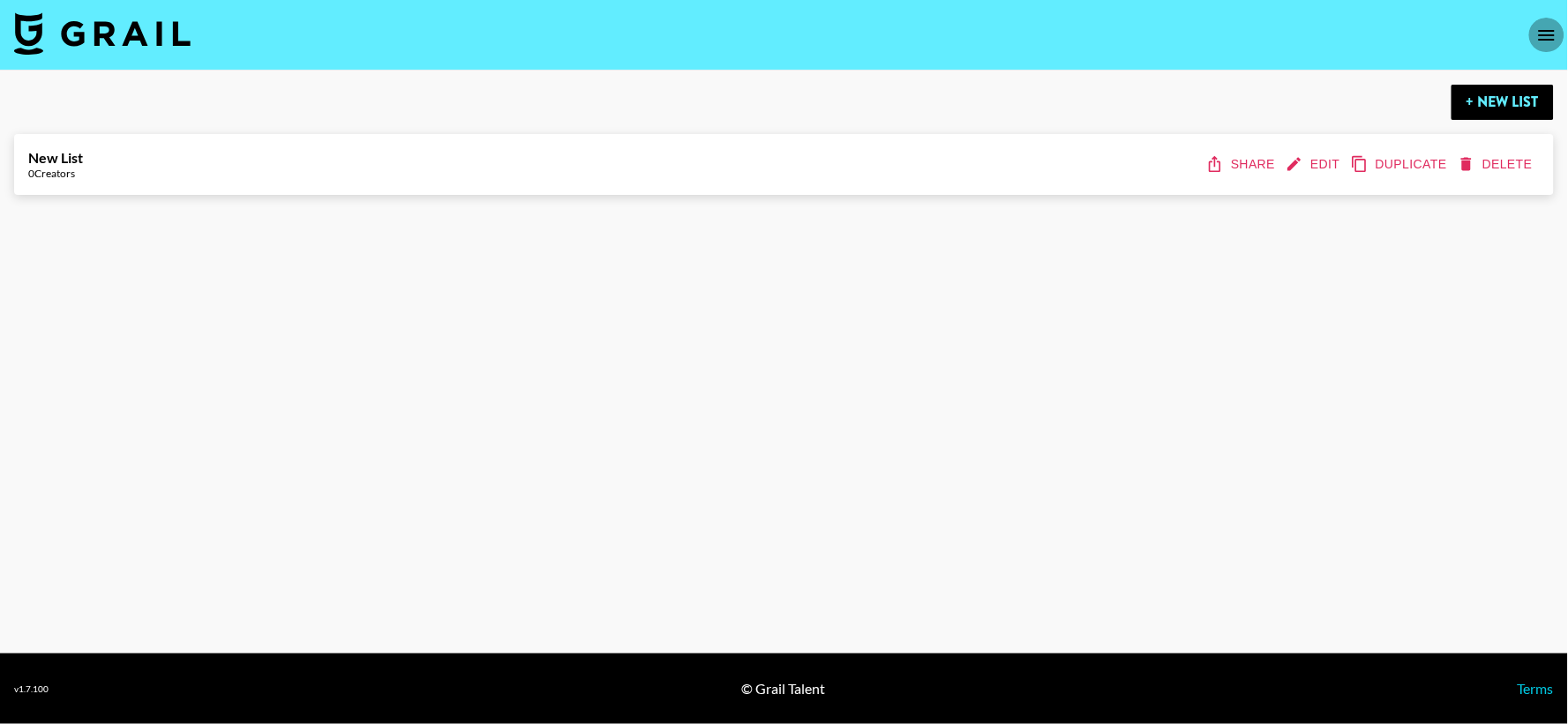
click at [1544, 28] on icon "open drawer" at bounding box center [1546, 35] width 21 height 21
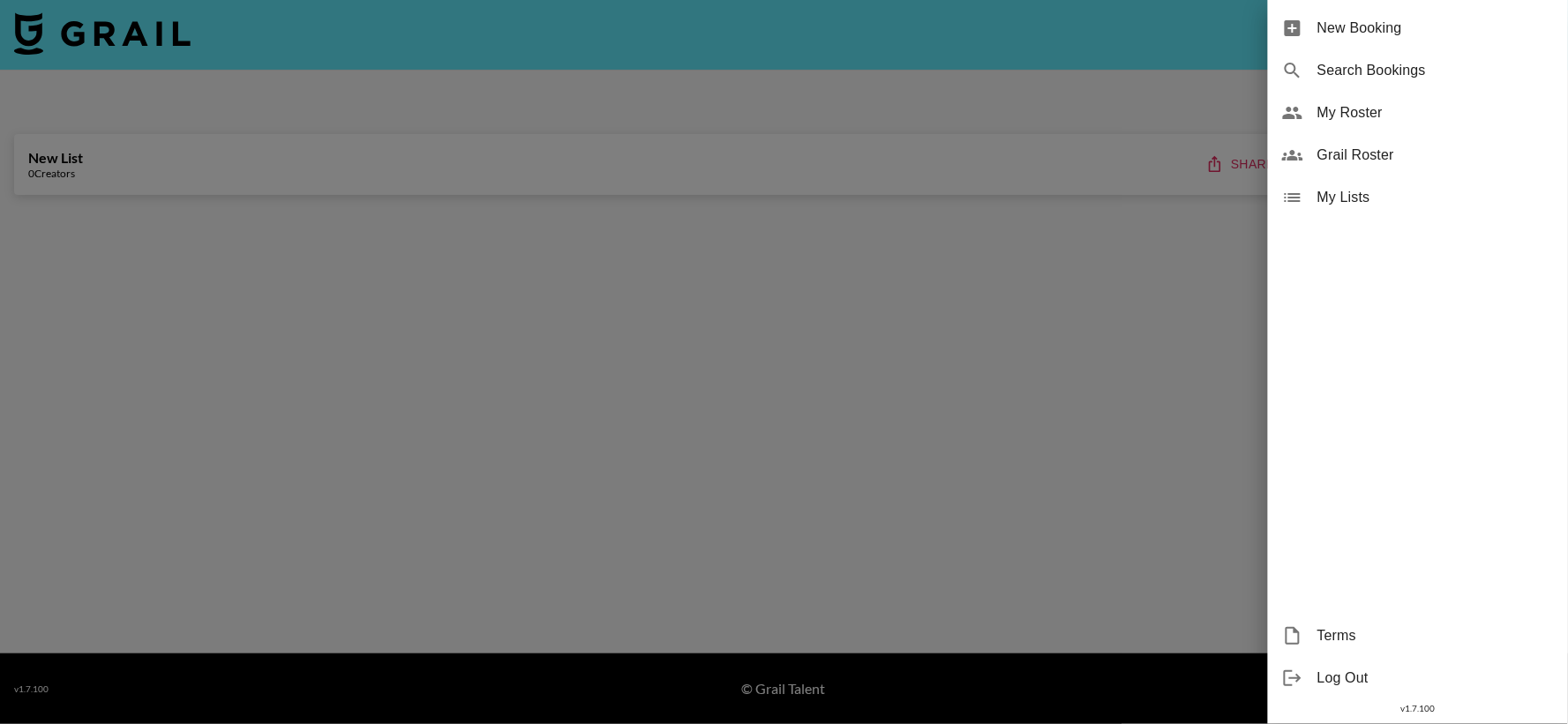
click at [1363, 110] on span "My Roster" at bounding box center [1435, 113] width 236 height 21
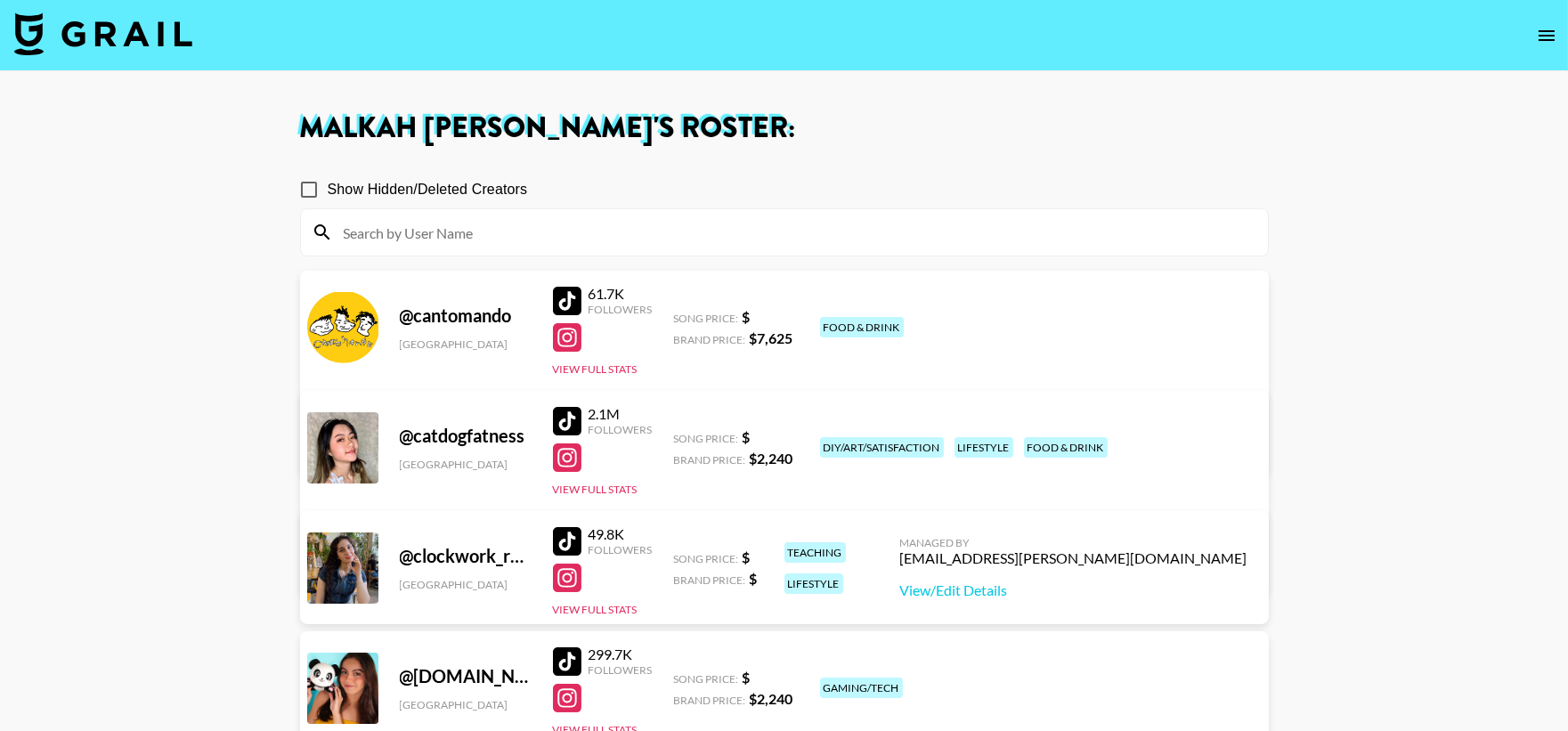
click at [1544, 30] on icon "open drawer" at bounding box center [1546, 36] width 16 height 11
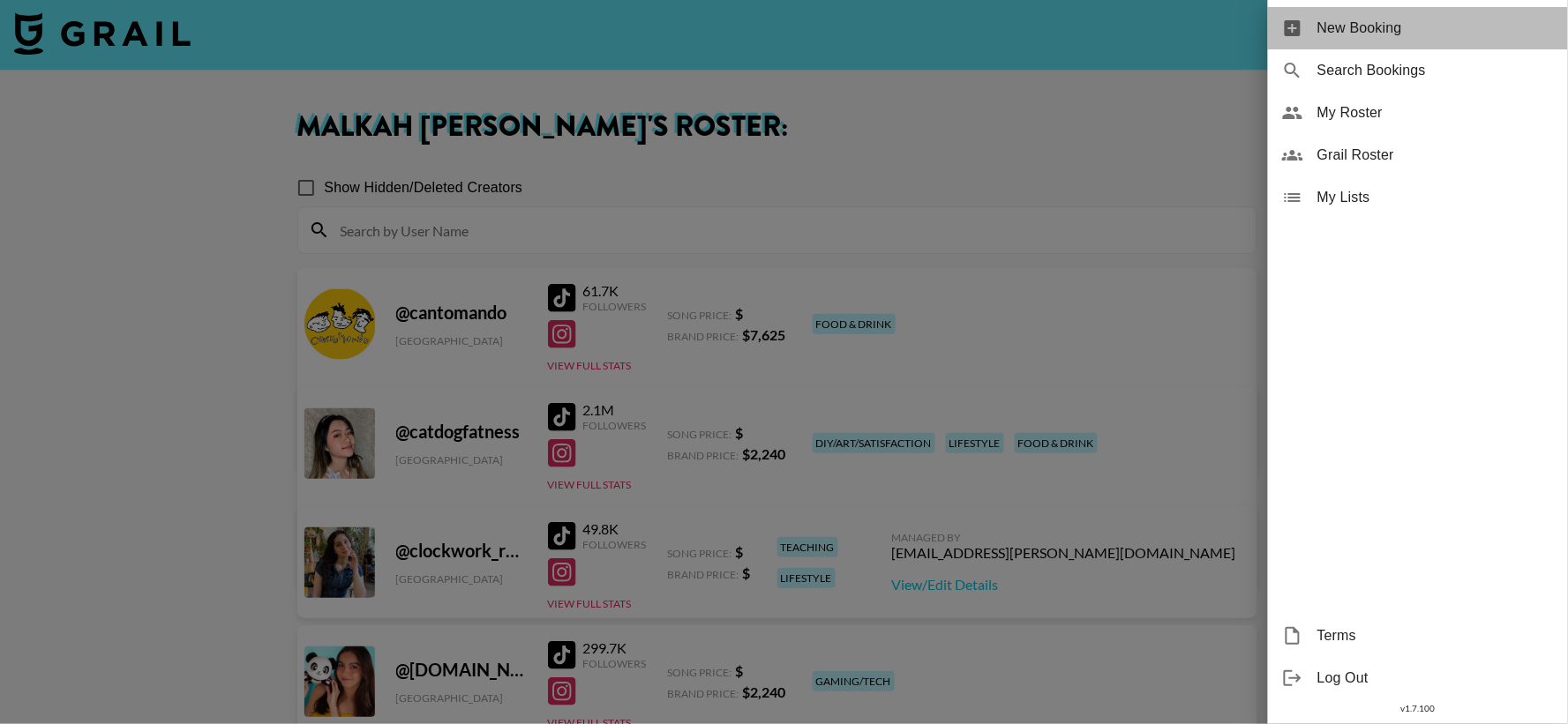
click at [1324, 22] on span "New Booking" at bounding box center [1435, 27] width 236 height 21
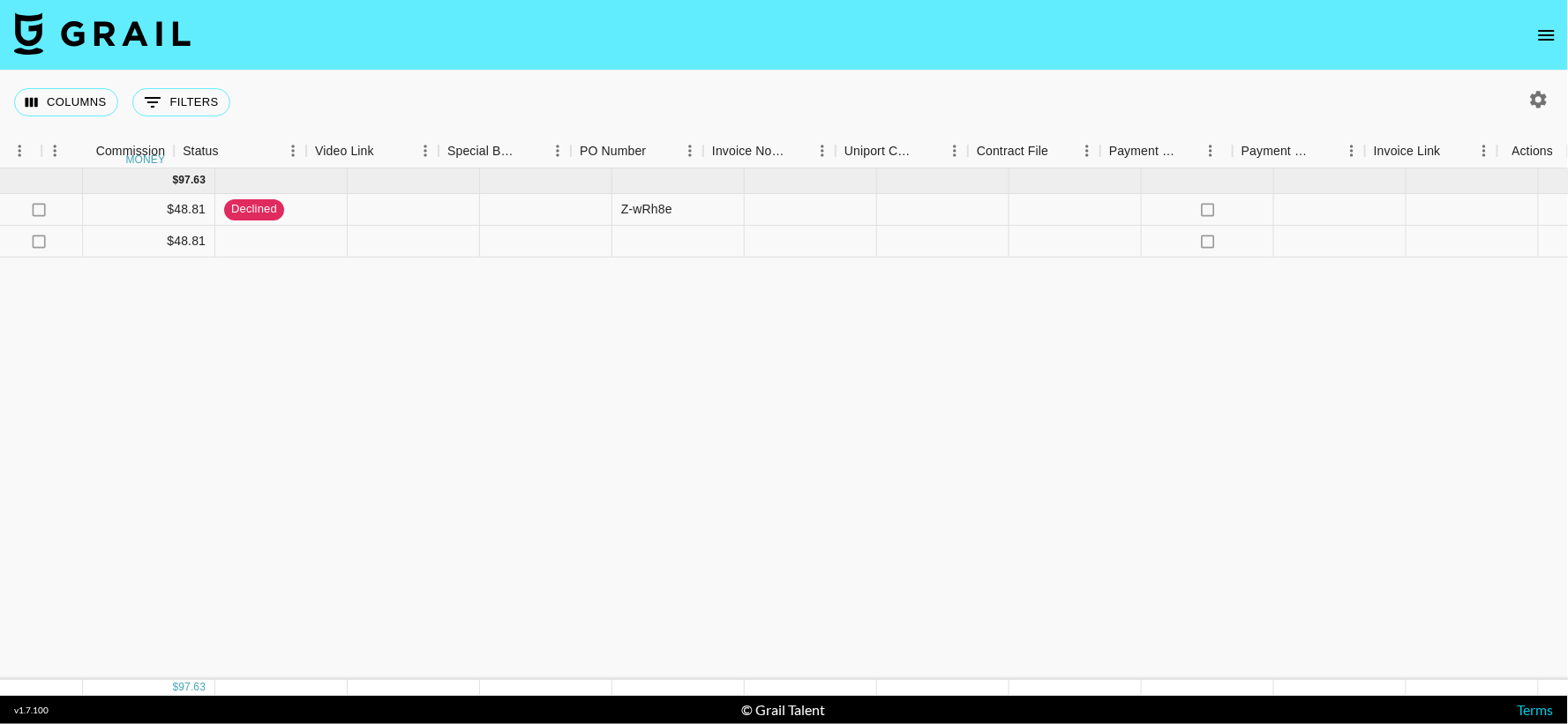
scroll to position [0, 1823]
click at [1524, 210] on icon "select merge strategy" at bounding box center [1533, 209] width 21 height 21
click at [1510, 338] on li "Cancel" at bounding box center [1512, 342] width 115 height 32
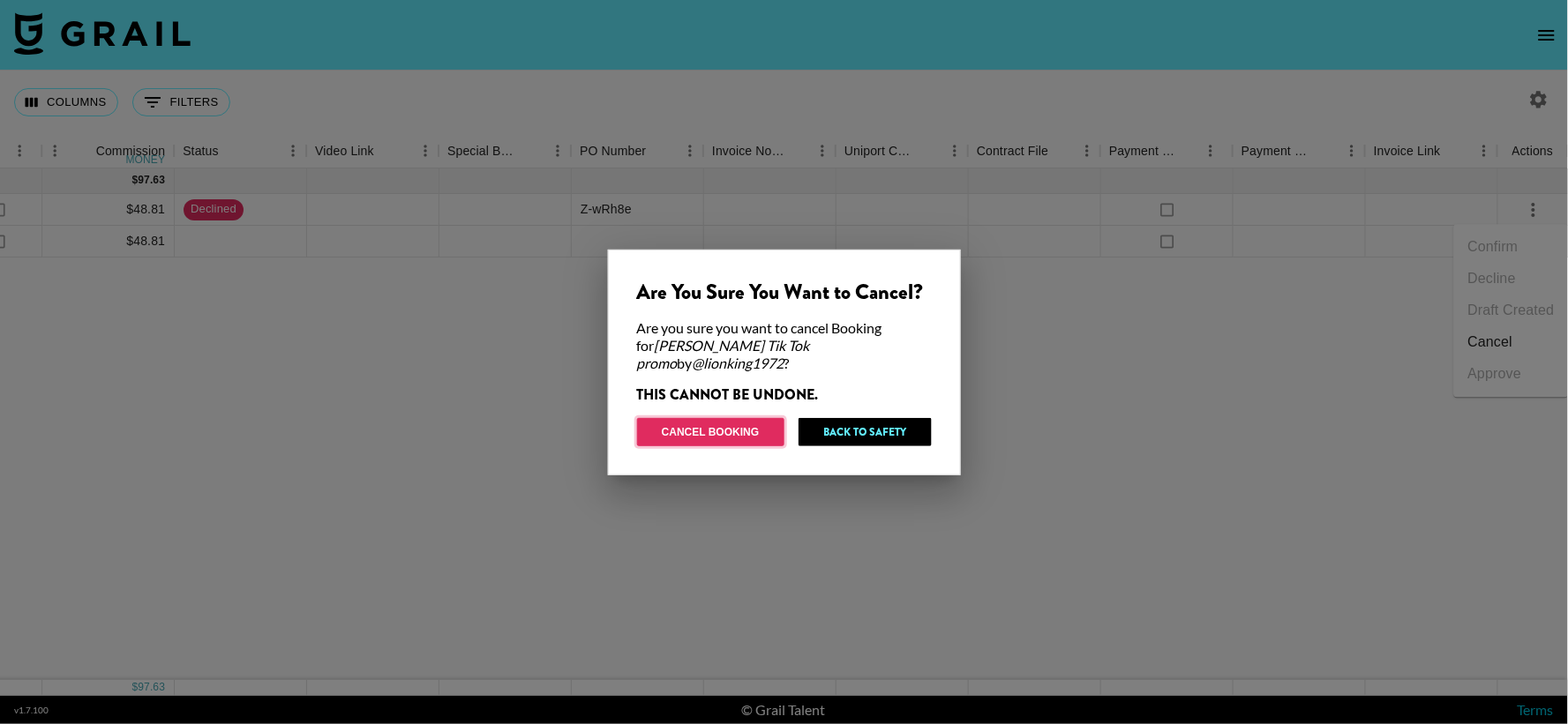
click at [702, 420] on button "Cancel Booking" at bounding box center [711, 431] width 147 height 28
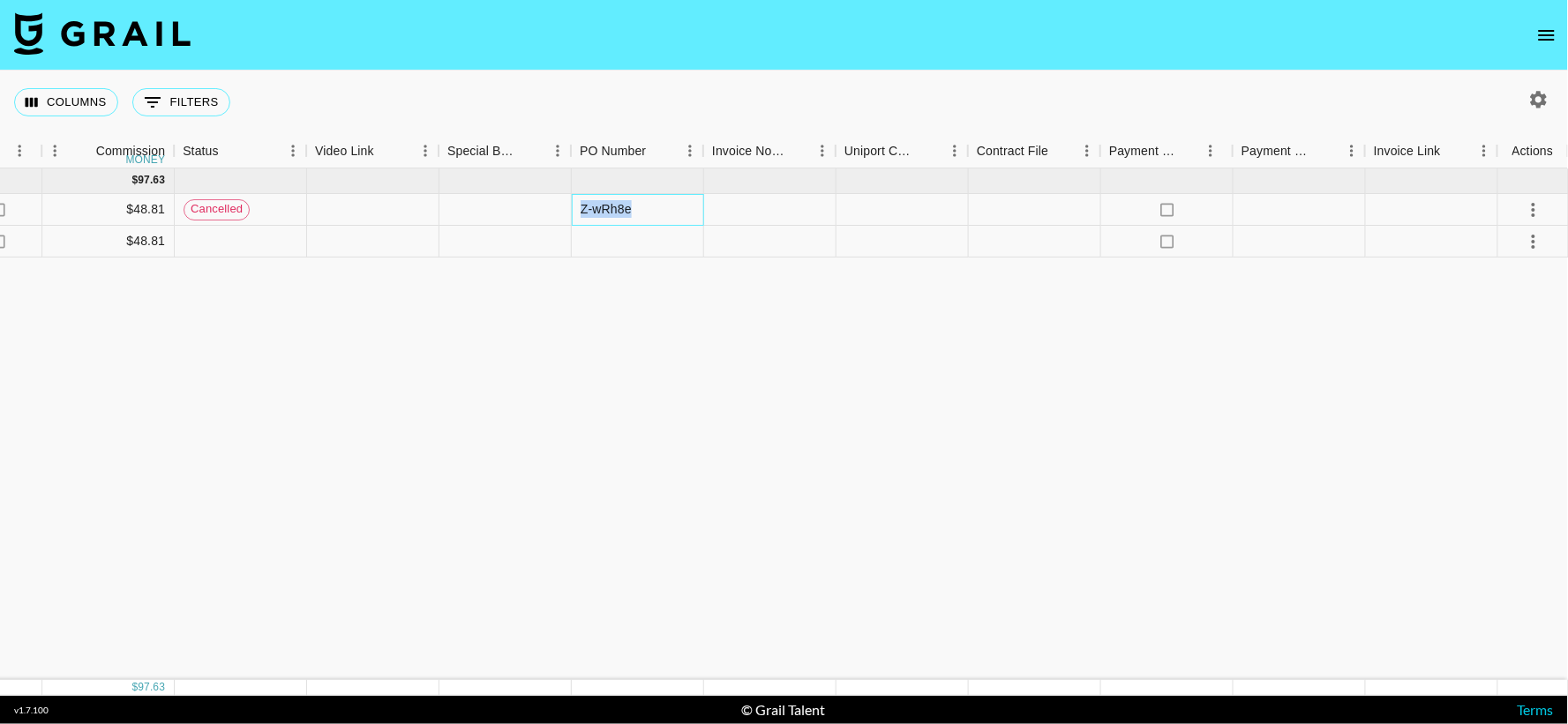
drag, startPoint x: 633, startPoint y: 206, endPoint x: 576, endPoint y: 216, distance: 57.9
click at [576, 216] on div "Z-wRh8e" at bounding box center [638, 210] width 133 height 32
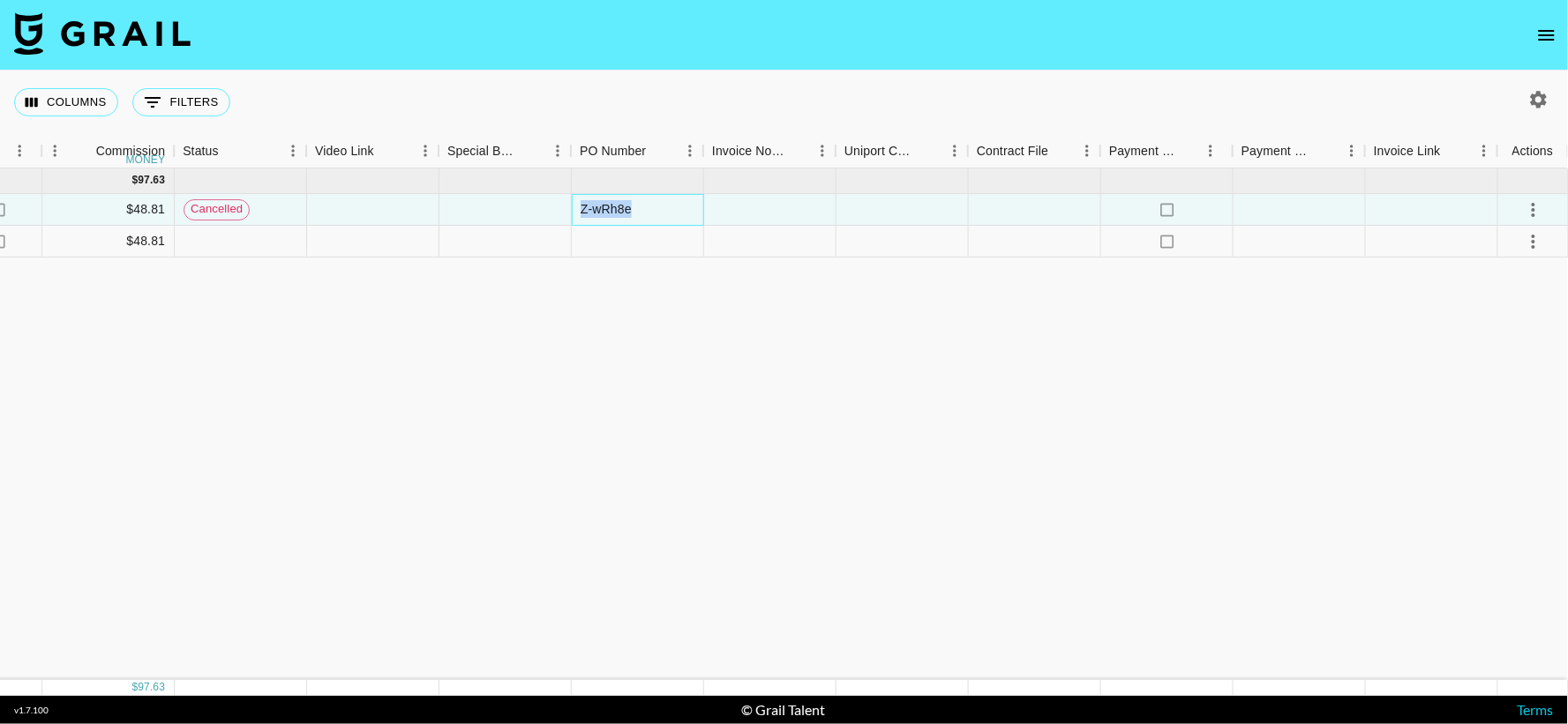
copy div "Z-wRh8e"
click at [643, 238] on div at bounding box center [638, 241] width 133 height 32
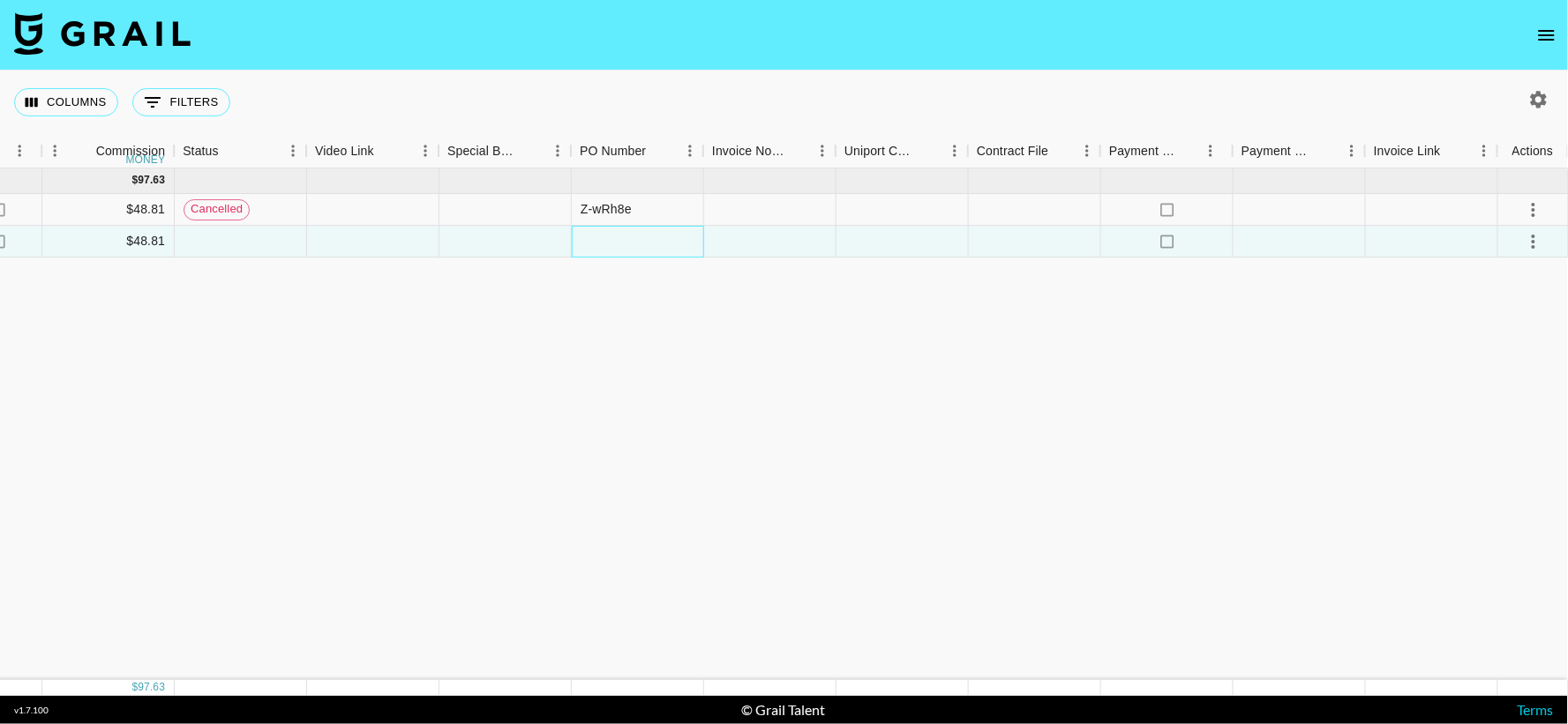
click at [643, 238] on div at bounding box center [638, 241] width 133 height 32
type input "Z-wRh8e"
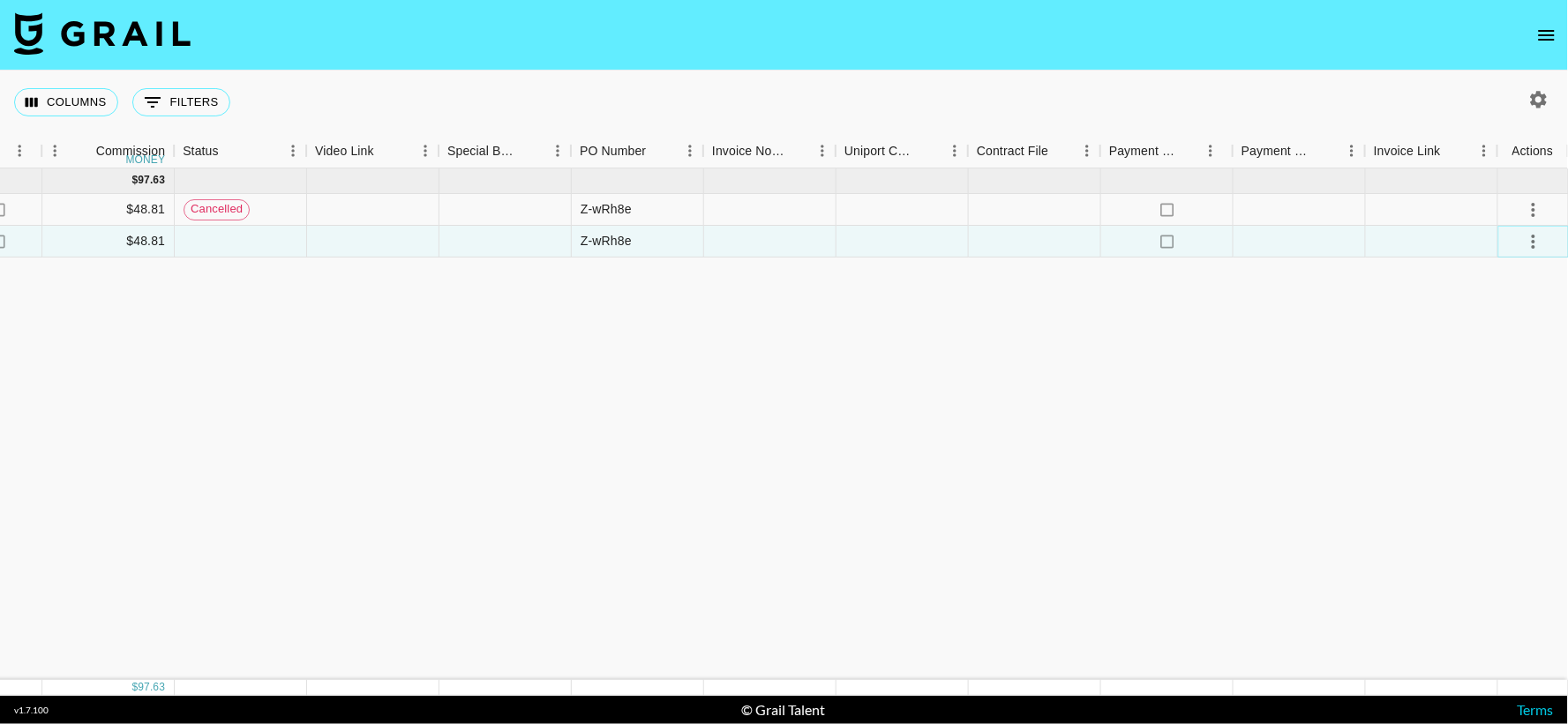
click at [1520, 245] on button "select merge strategy" at bounding box center [1533, 241] width 30 height 30
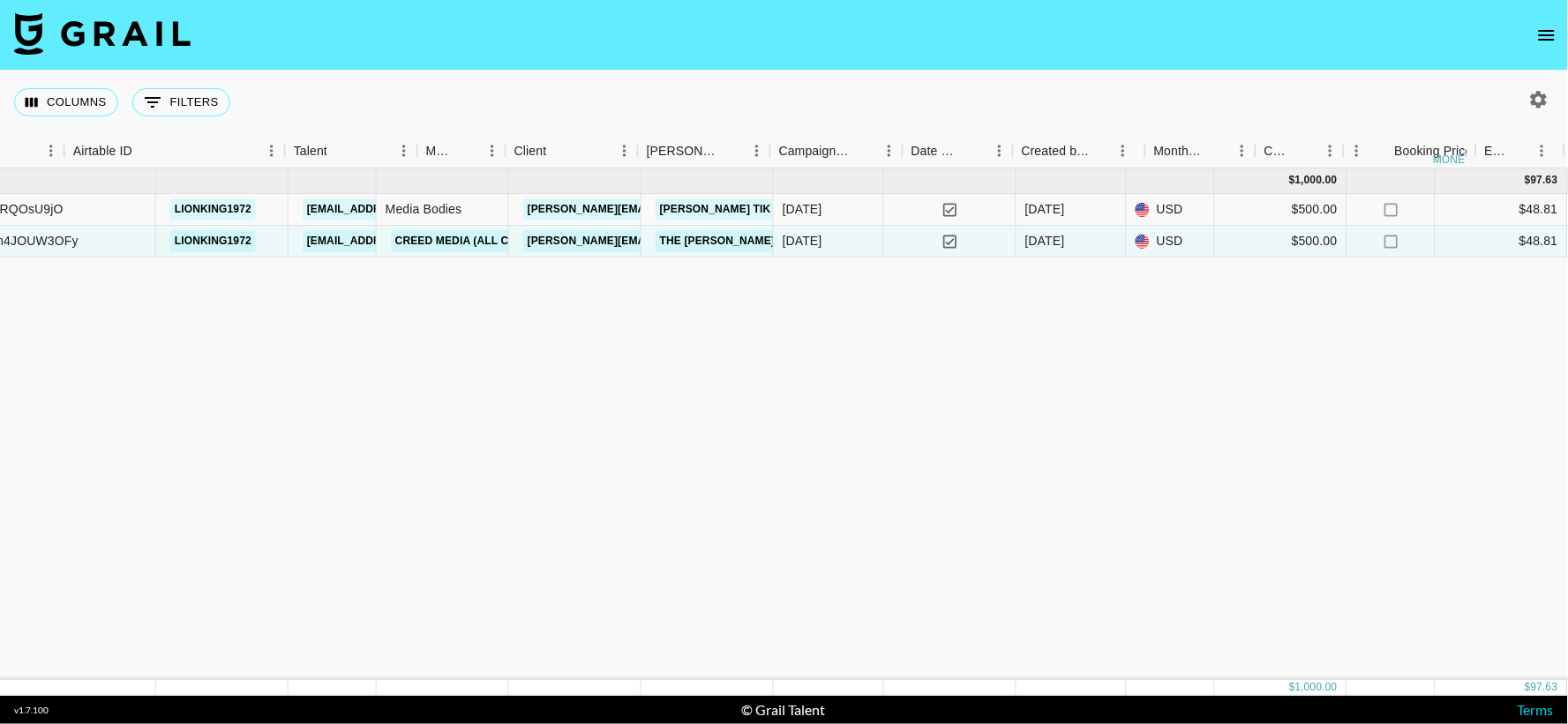
scroll to position [0, 0]
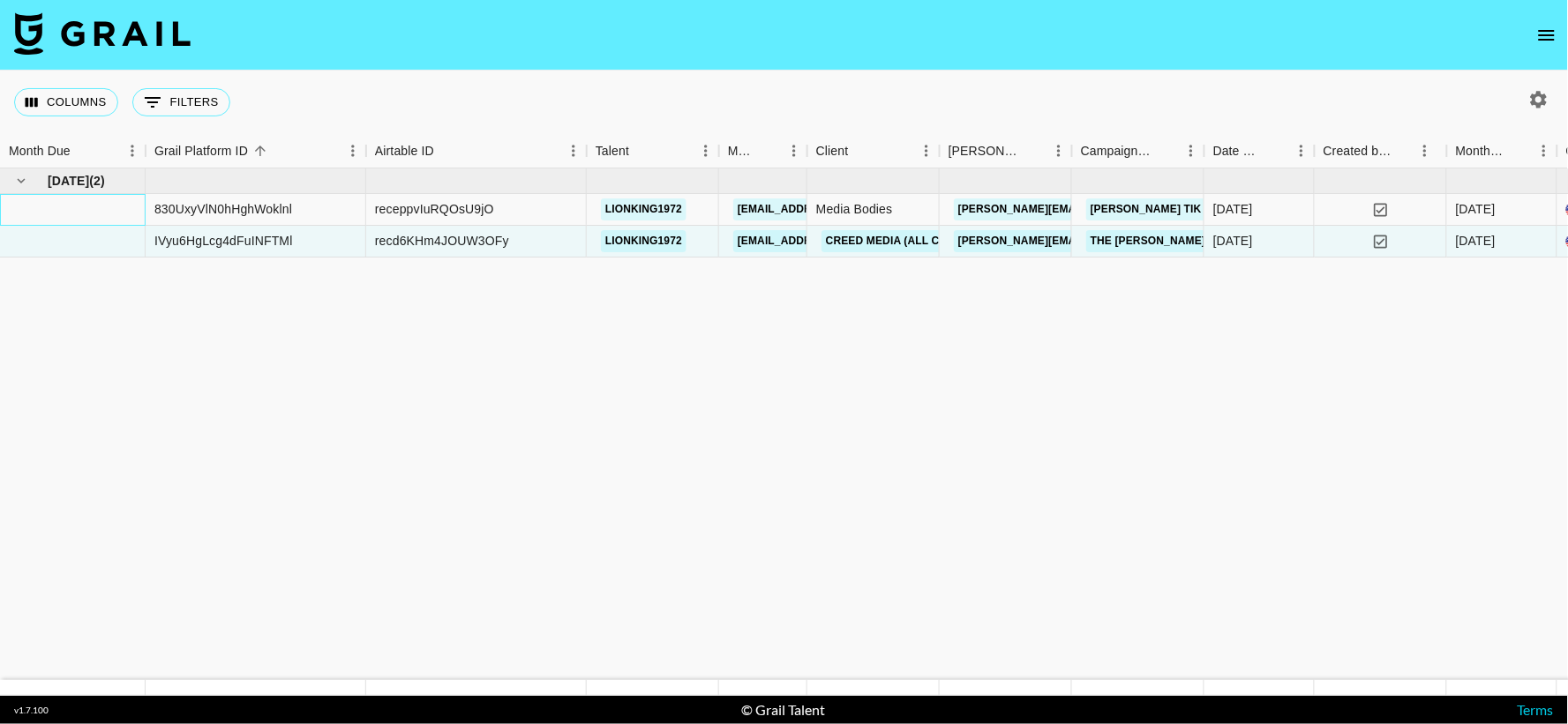
click at [82, 197] on div at bounding box center [73, 210] width 145 height 32
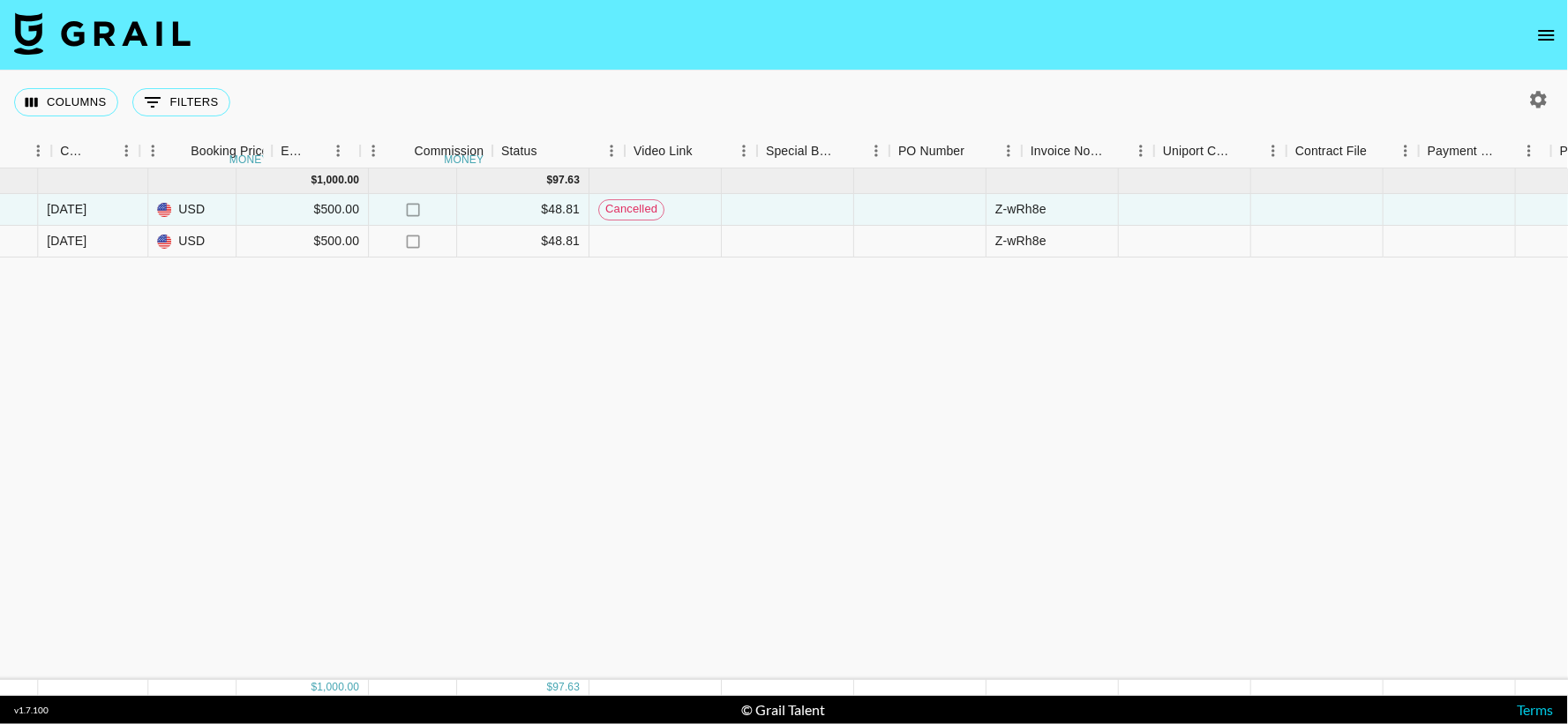
scroll to position [0, 1823]
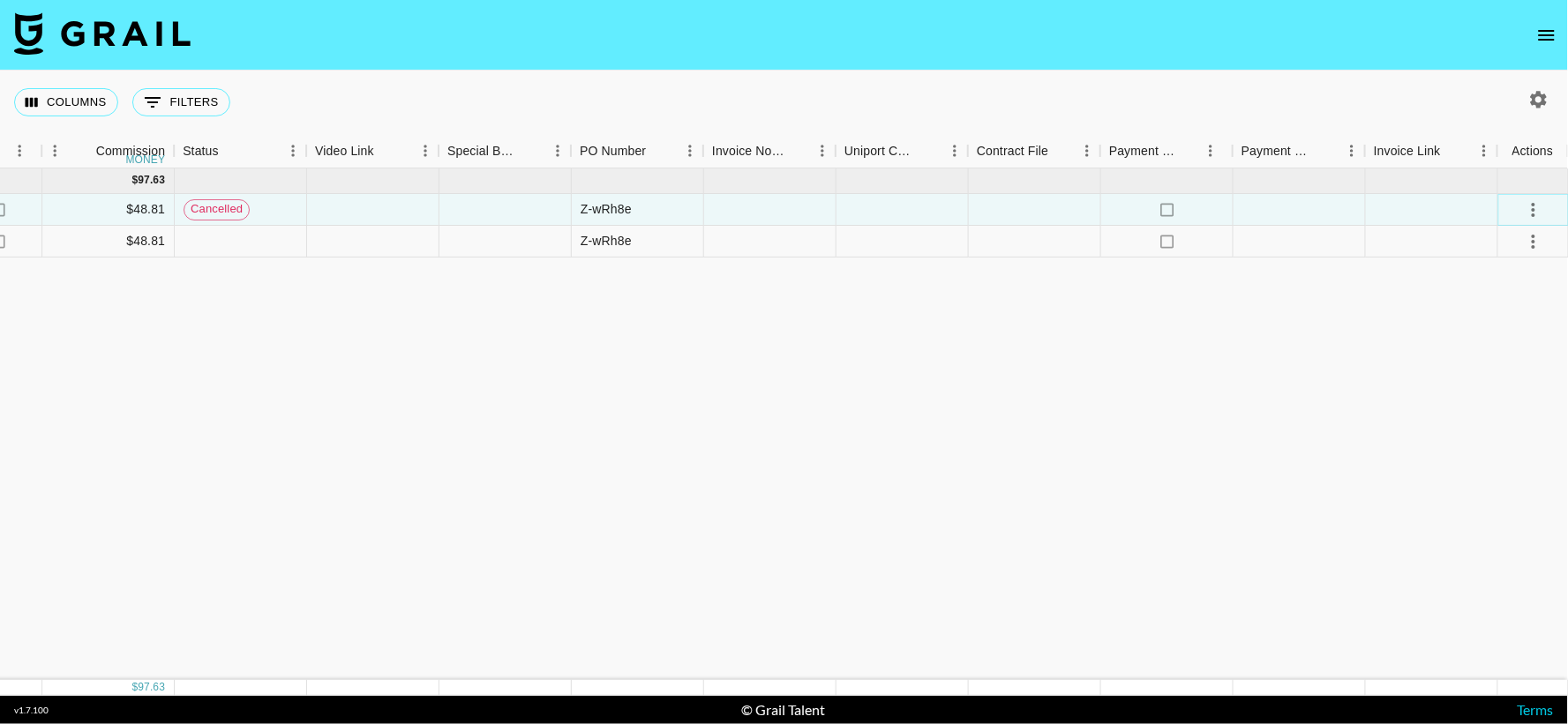
click at [1537, 199] on icon "select merge strategy" at bounding box center [1533, 209] width 21 height 21
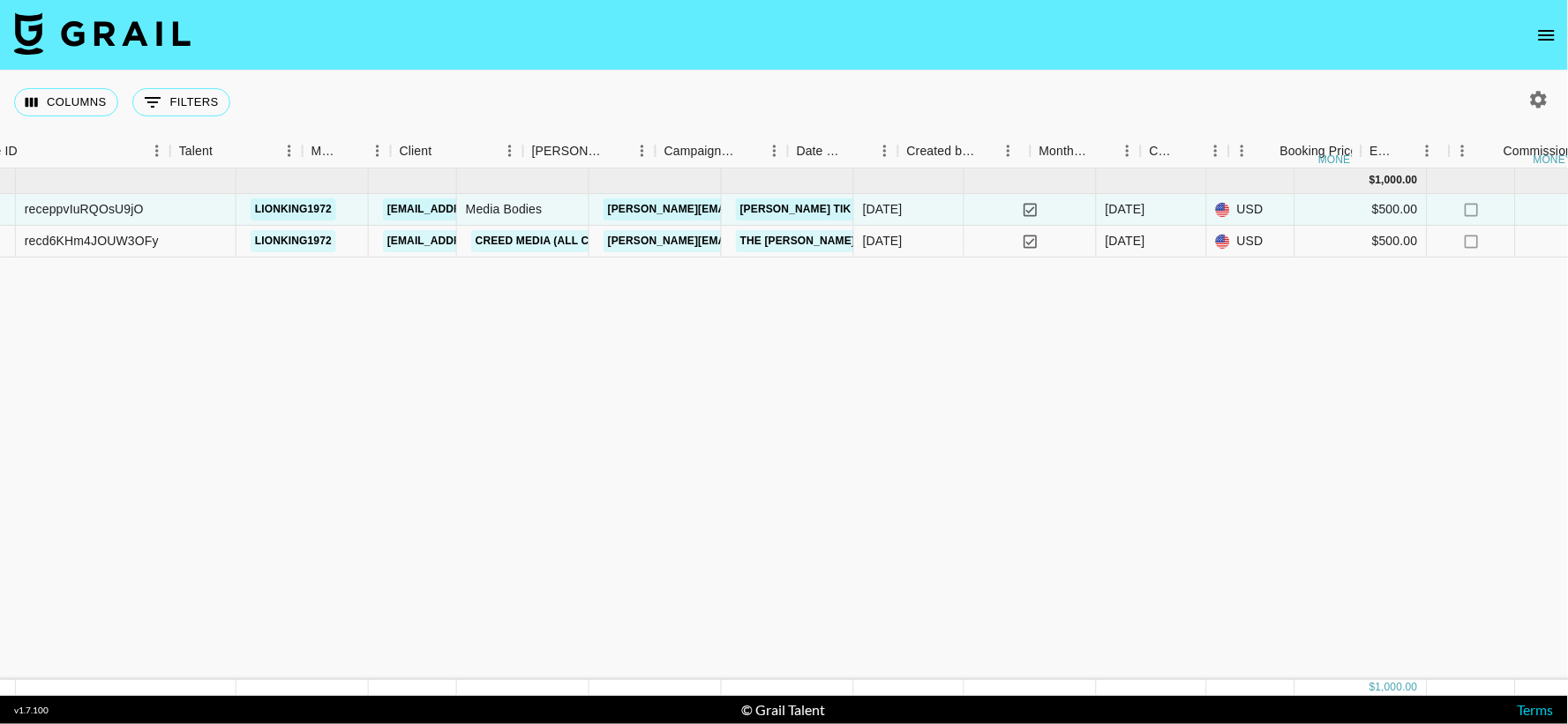
scroll to position [0, 629]
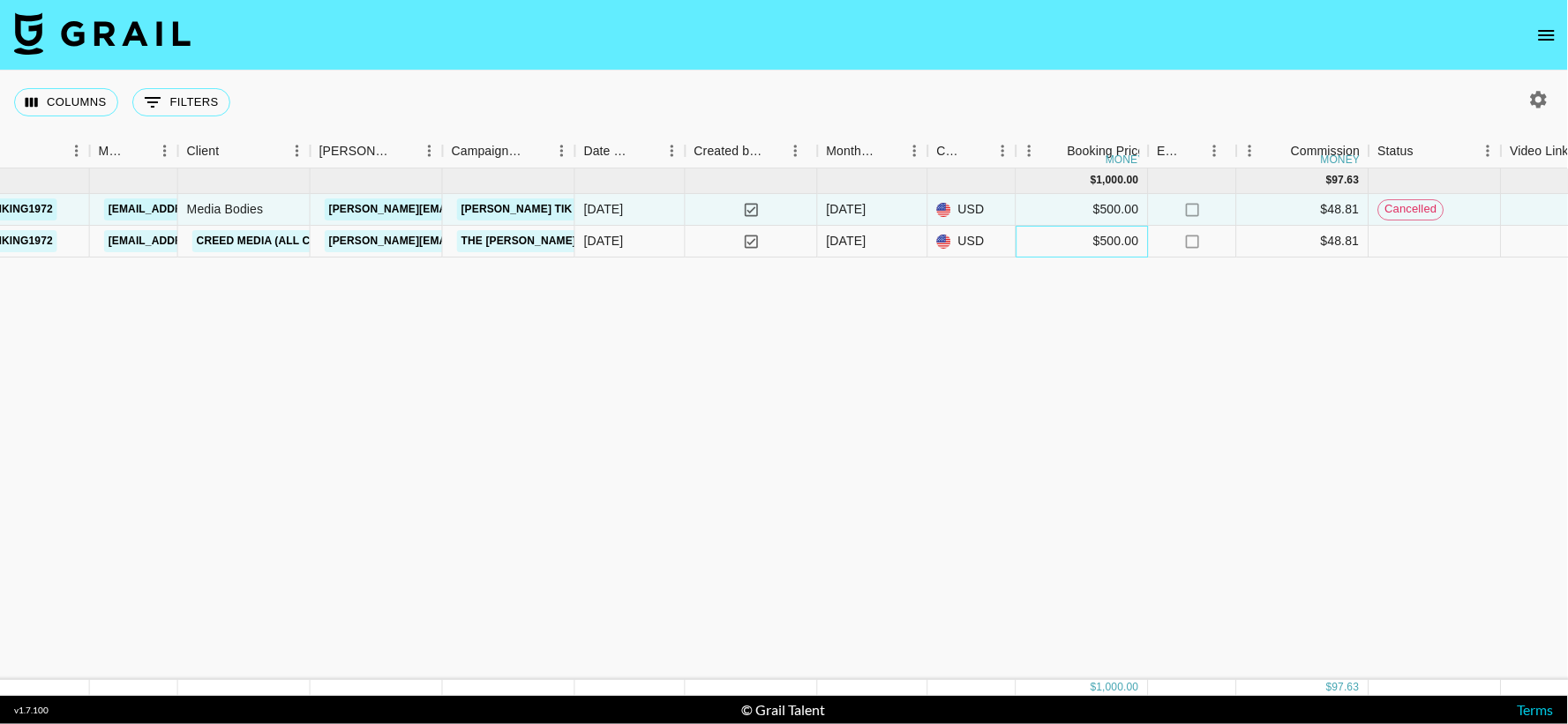
click at [1116, 250] on div "$500.00" at bounding box center [1083, 241] width 133 height 32
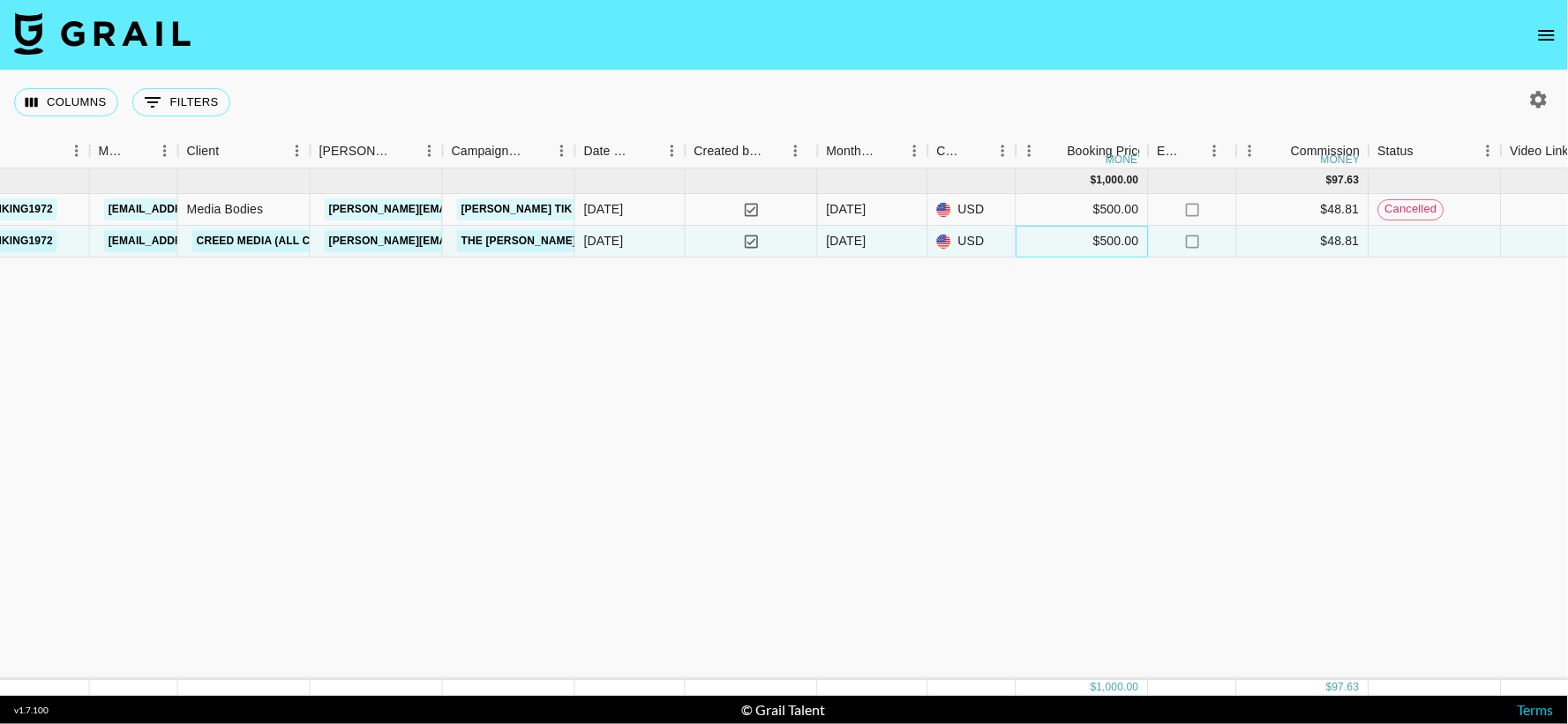
click at [1106, 238] on div "$500.00" at bounding box center [1083, 241] width 133 height 32
click at [1098, 233] on div "$500.00" at bounding box center [1083, 241] width 133 height 32
type input "5"
type input "475"
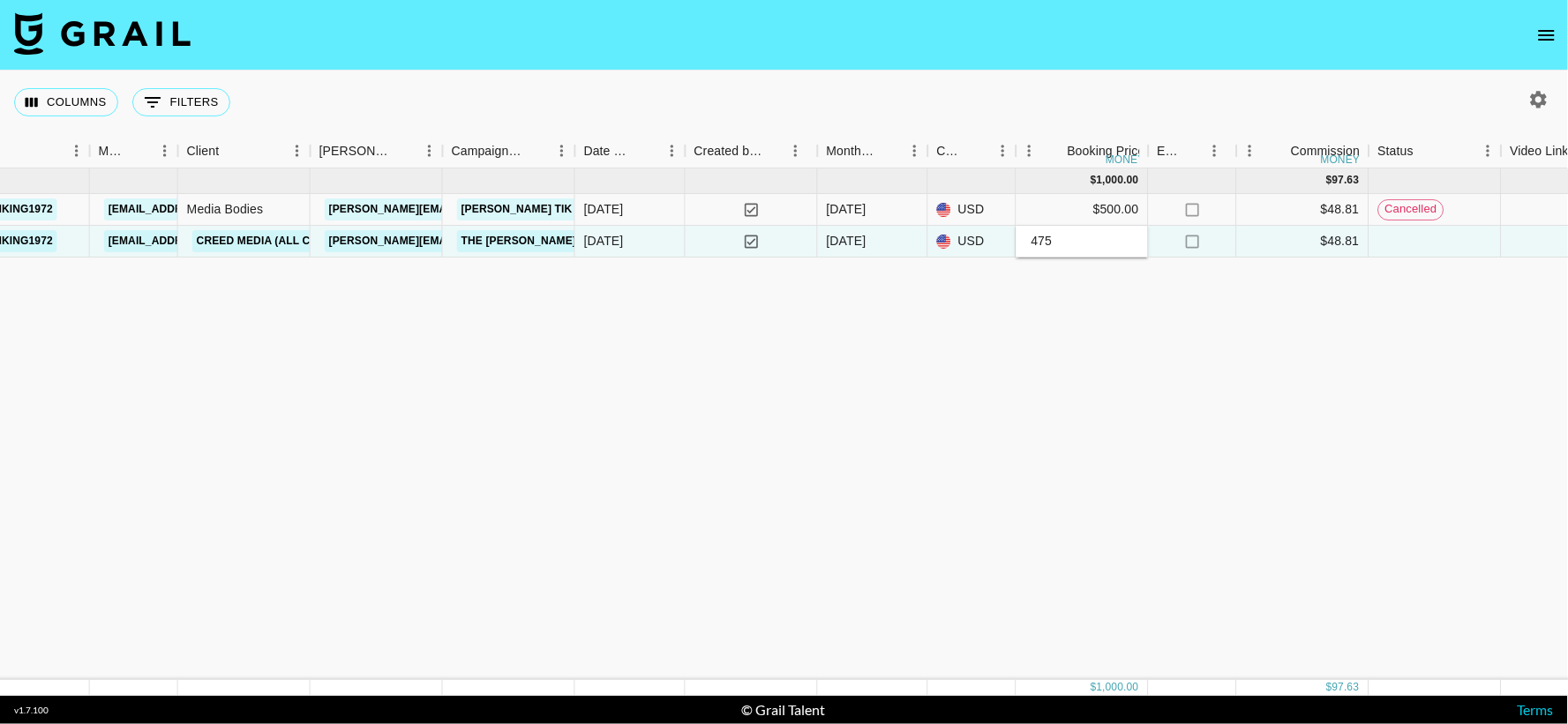
click at [1054, 386] on div "Sep '25 ( 2 ) $ 1,000.00 $ 97.63 830UxyVlN0hHghWoklnl receppvIuRQOsU9jO lionkin…" at bounding box center [1067, 423] width 3392 height 511
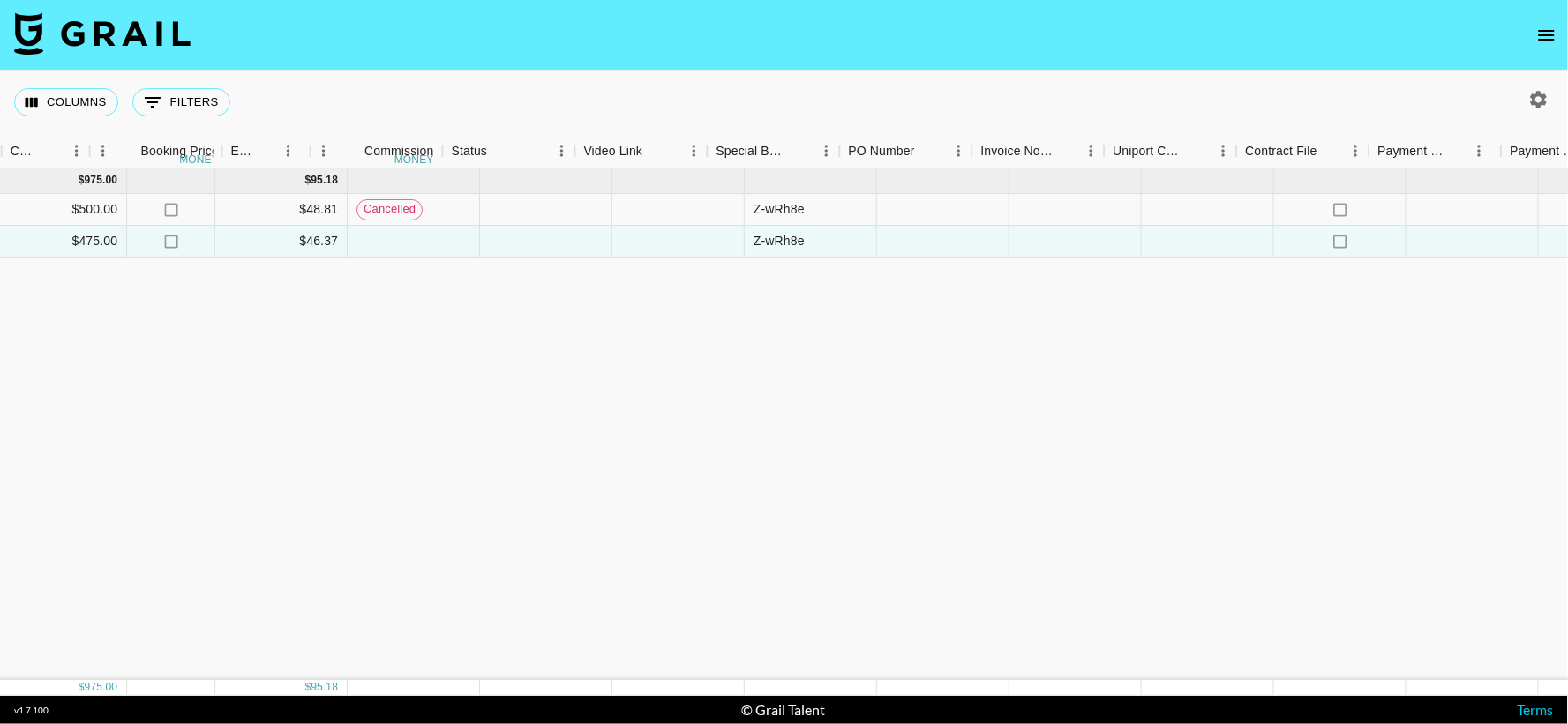
scroll to position [0, 1823]
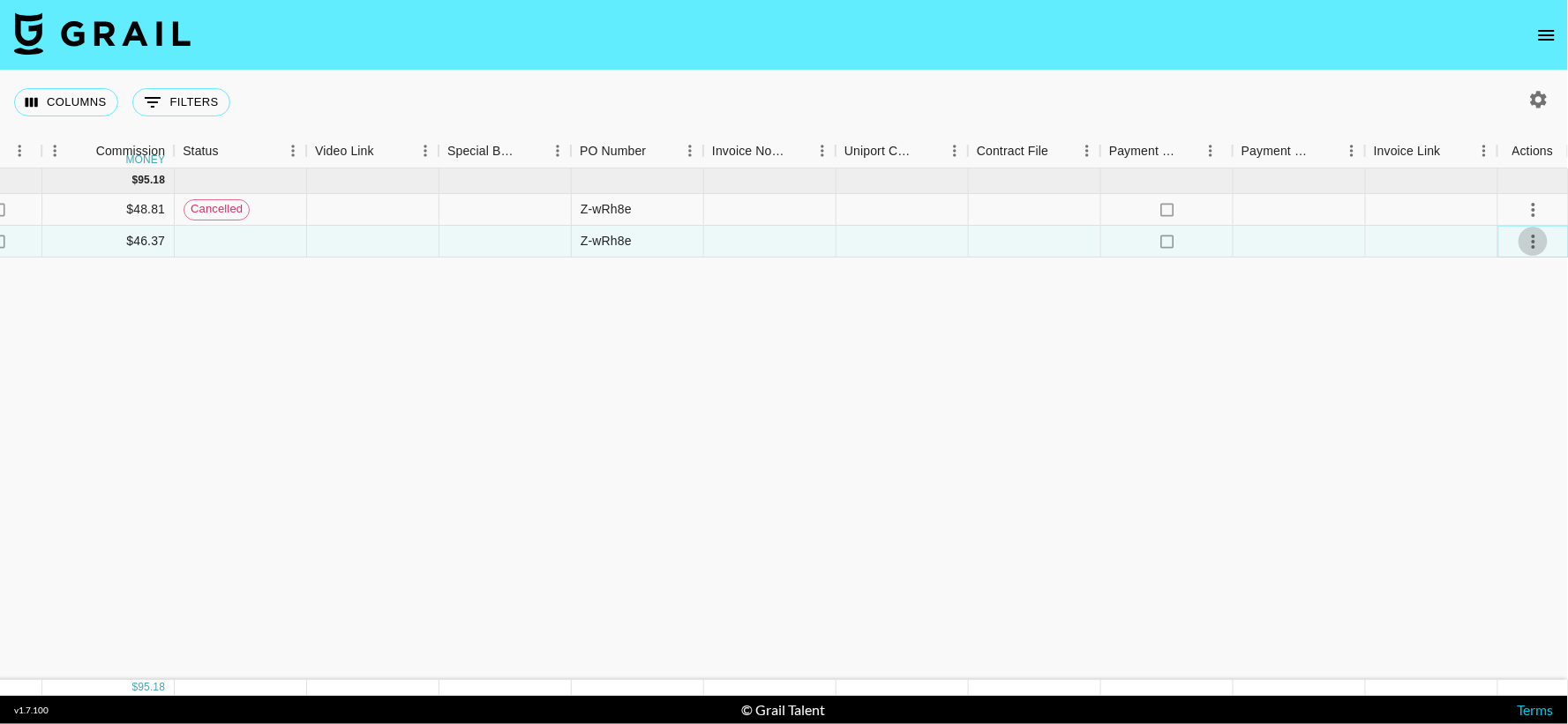
click at [1526, 242] on icon "select merge strategy" at bounding box center [1533, 241] width 21 height 21
click at [1475, 277] on li "Confirm" at bounding box center [1512, 278] width 115 height 32
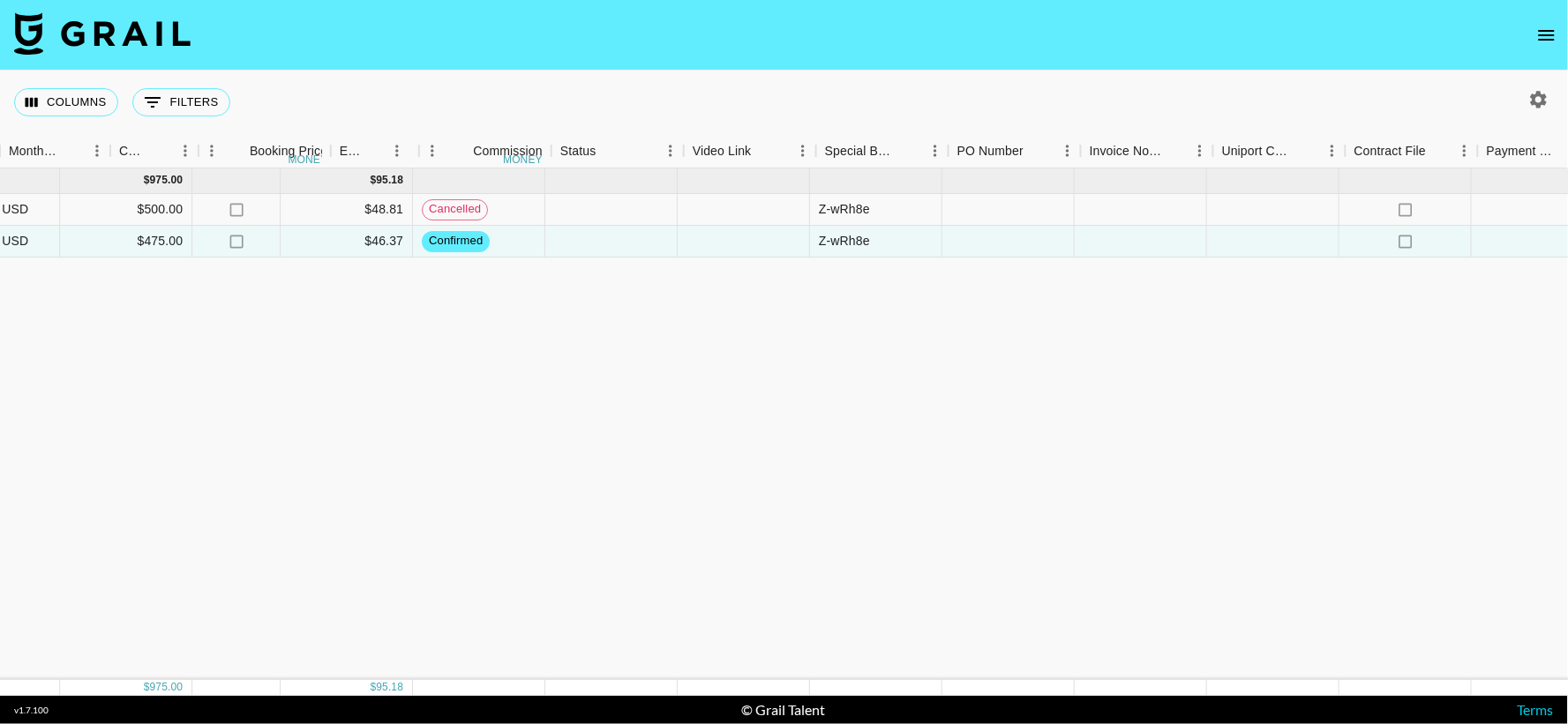
scroll to position [0, 1447]
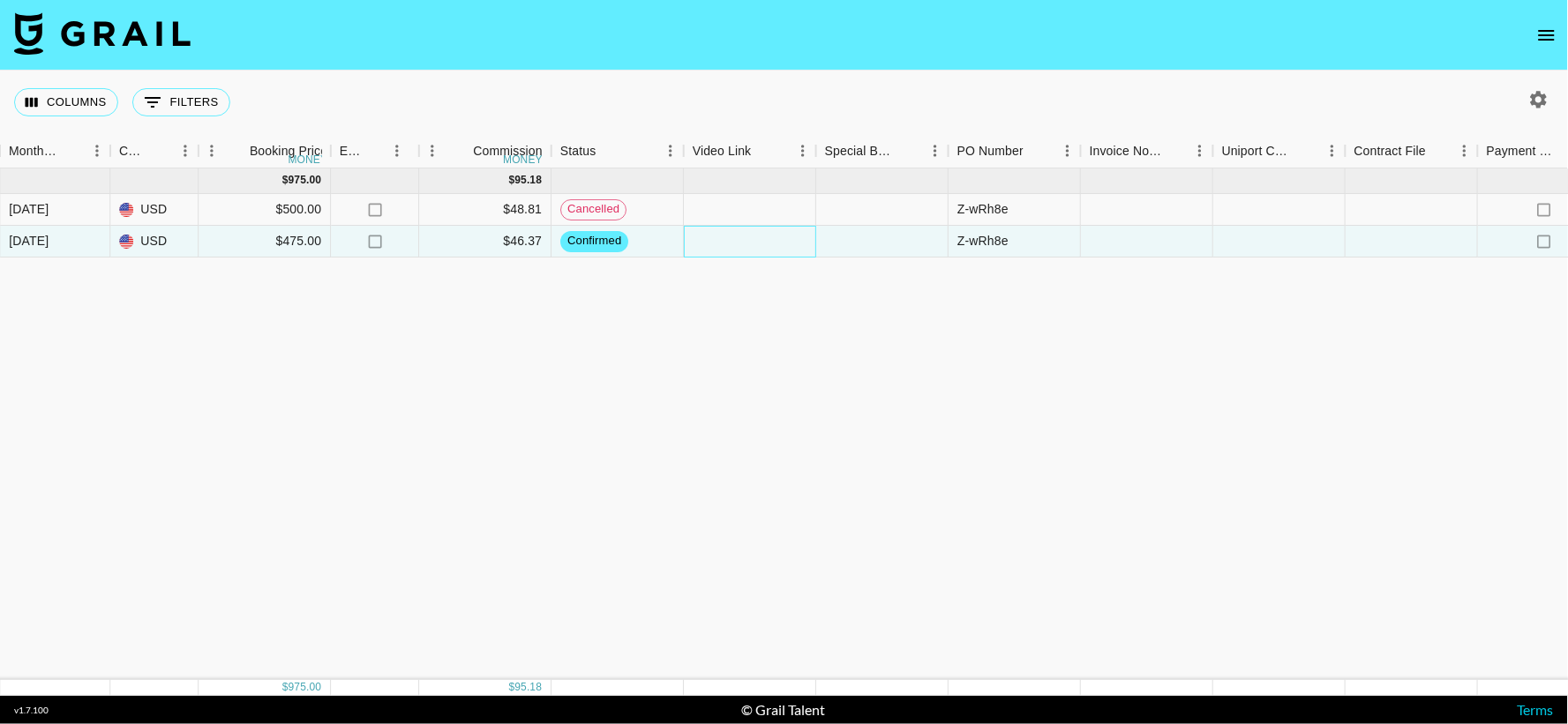
click at [724, 248] on div at bounding box center [750, 241] width 133 height 32
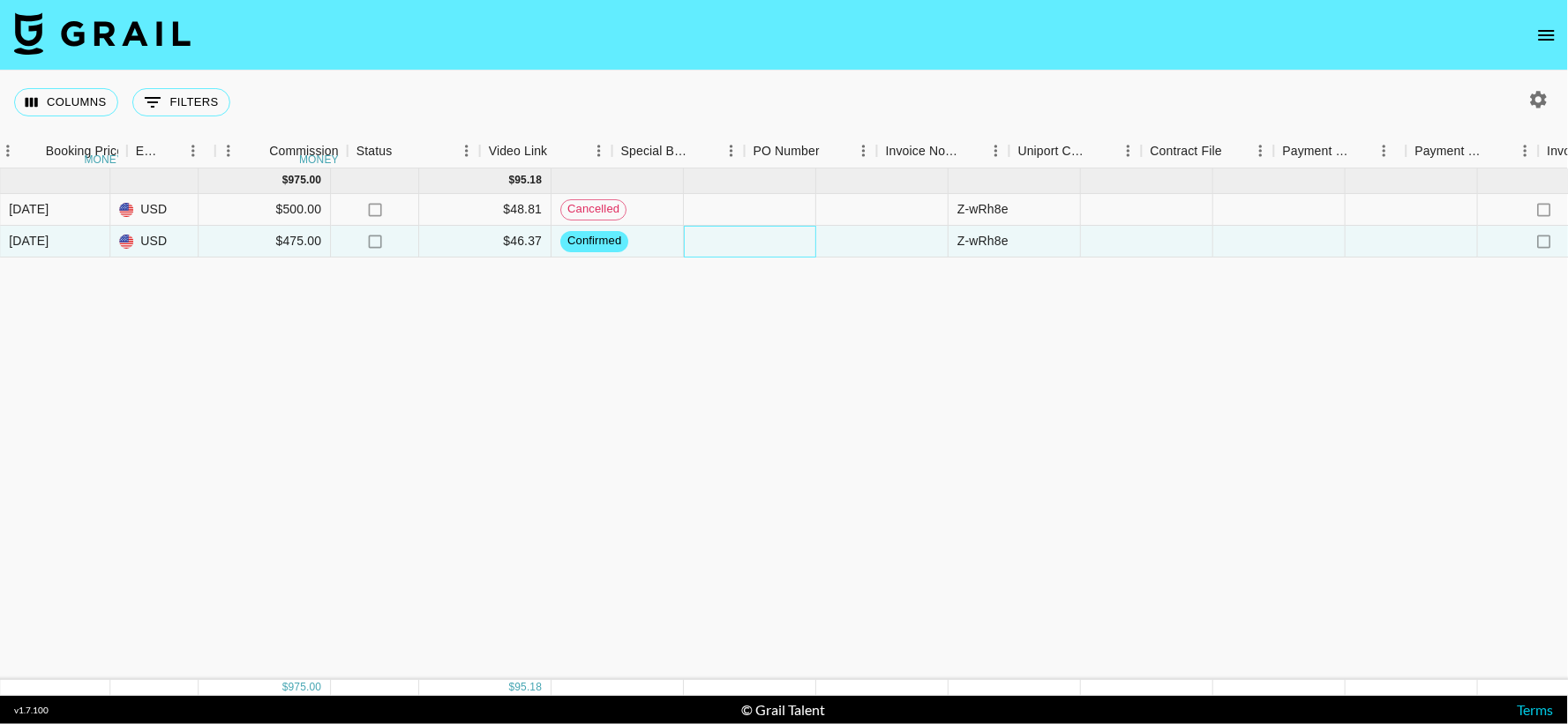
scroll to position [0, 1823]
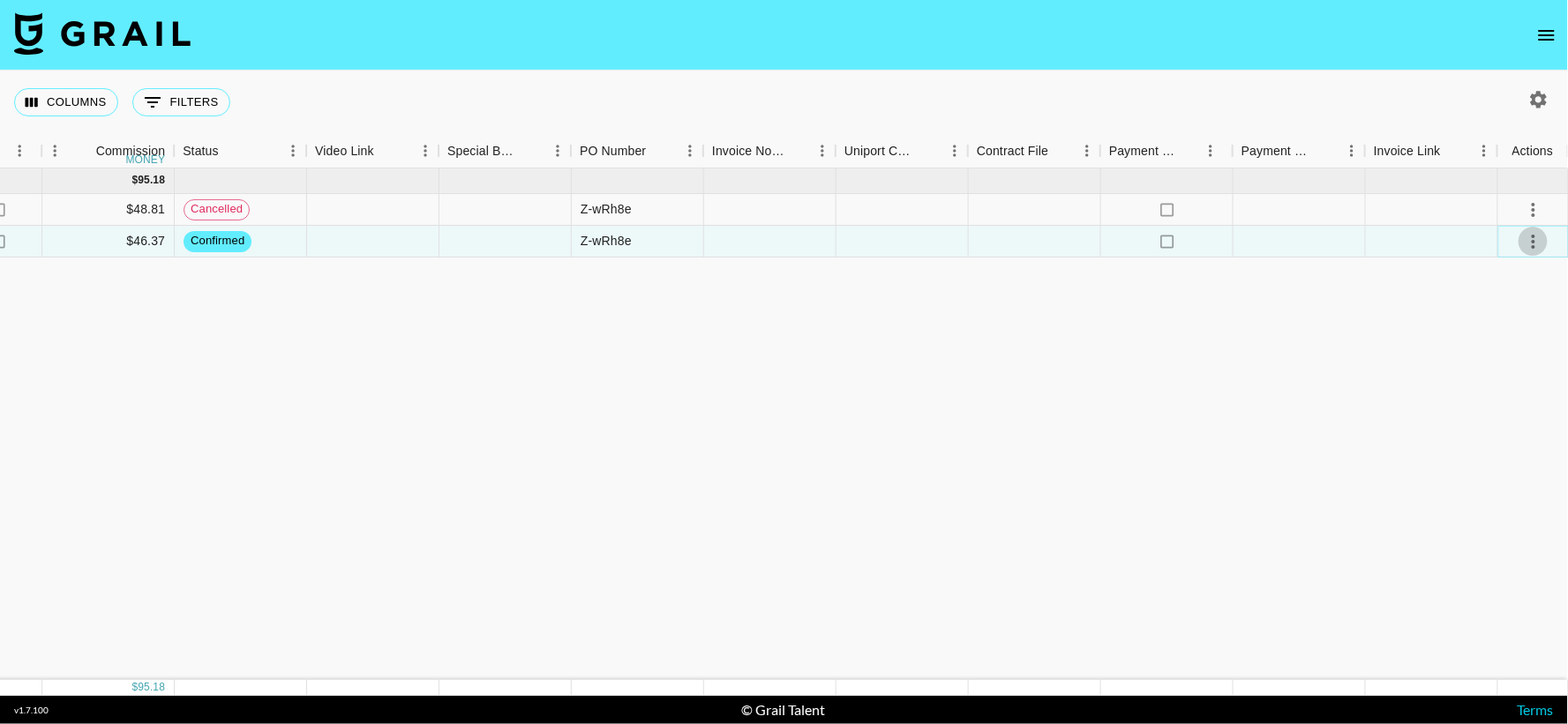
click at [1526, 235] on icon "select merge strategy" at bounding box center [1533, 241] width 21 height 21
click at [365, 240] on div at bounding box center [374, 241] width 133 height 32
click at [365, 242] on input "text" at bounding box center [373, 241] width 130 height 15
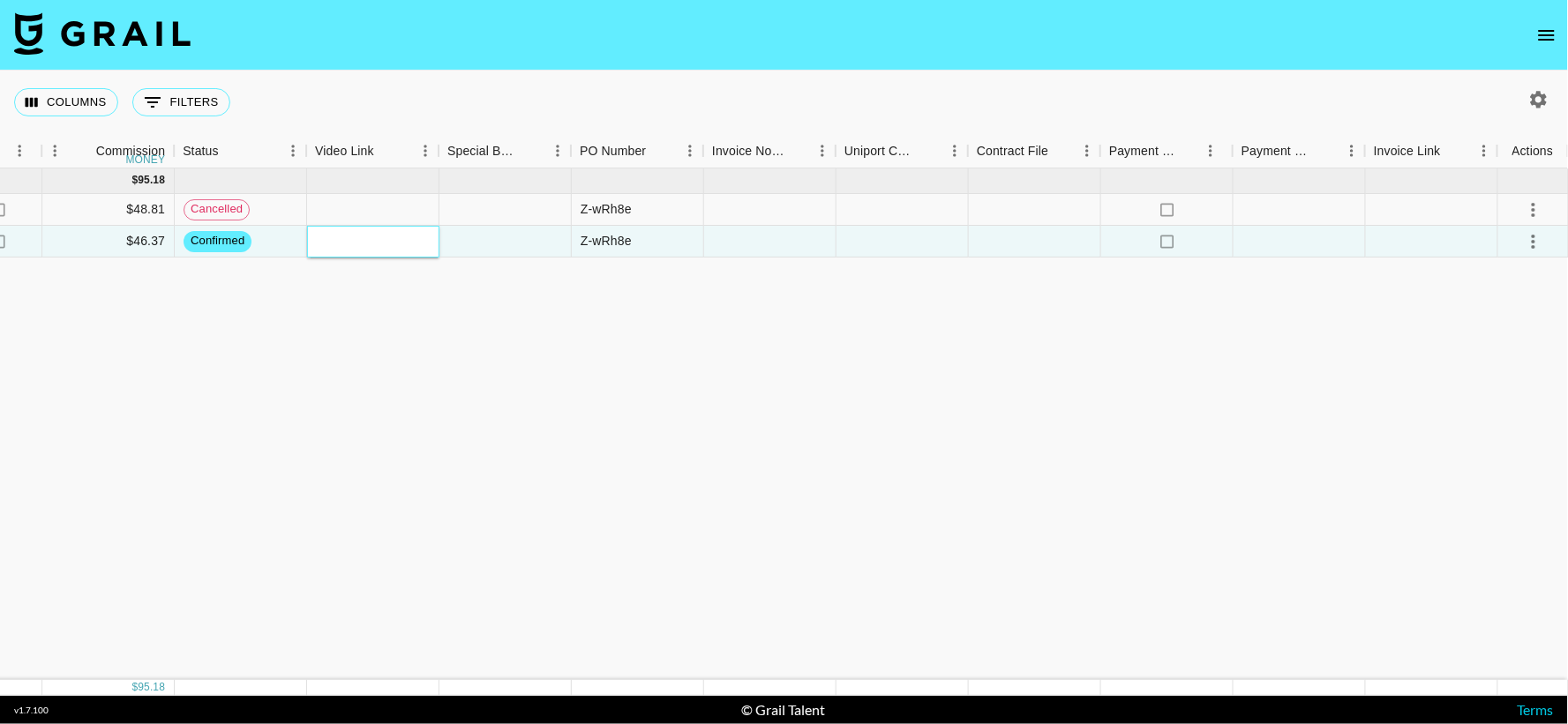
click at [385, 250] on div at bounding box center [373, 240] width 130 height 17
click at [375, 238] on input "text" at bounding box center [373, 241] width 130 height 15
paste input "https://www.tiktok.com/@lionking1972?lang=en"
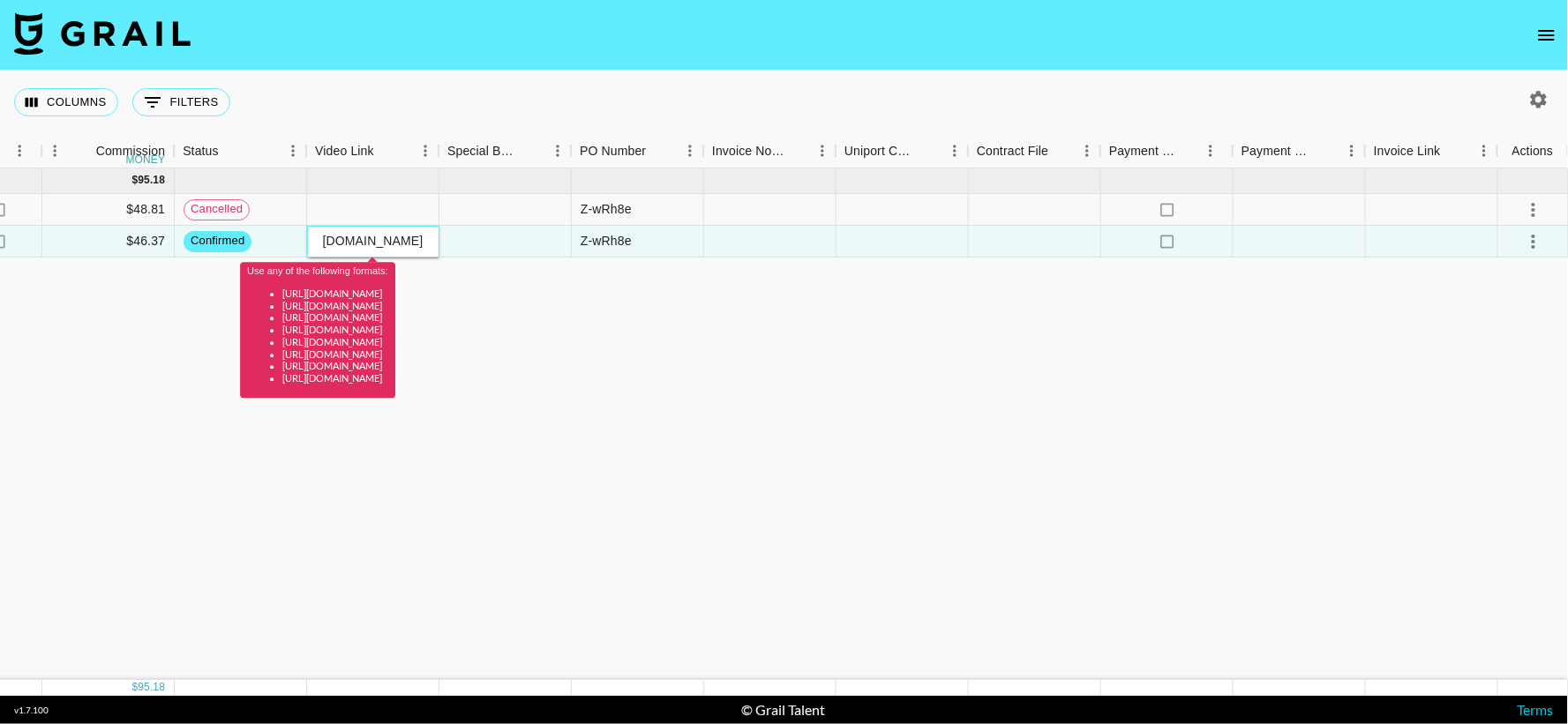
type input "https://www.tiktok.com/@lionking1972?lang=en"
drag, startPoint x: 315, startPoint y: 235, endPoint x: 581, endPoint y: 269, distance: 268.2
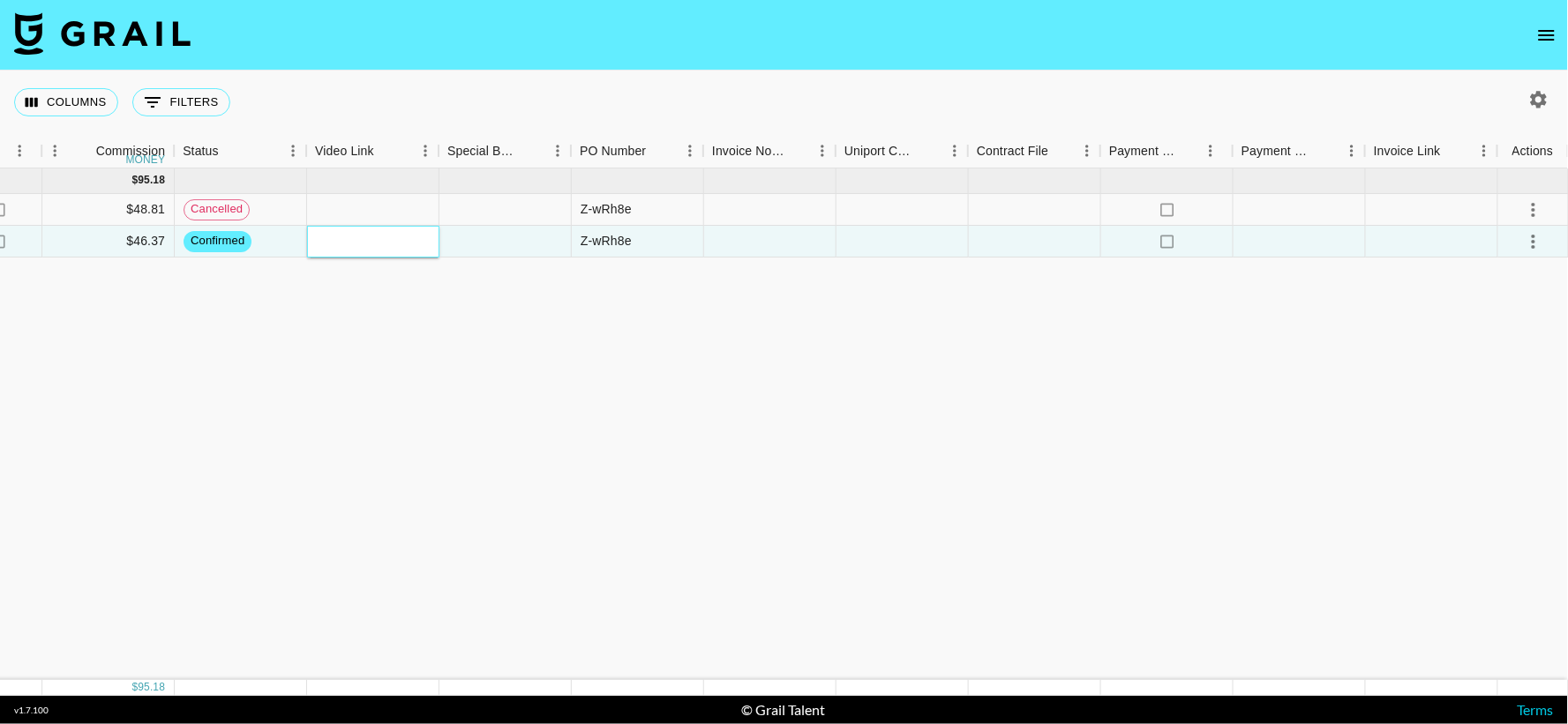
paste input "https://www.tiktok.com/@lionking1972/video/7545692387880750391?lang=en"
type input "https://www.tiktok.com/@lionking1972/video/7545692387880750391?lang=en"
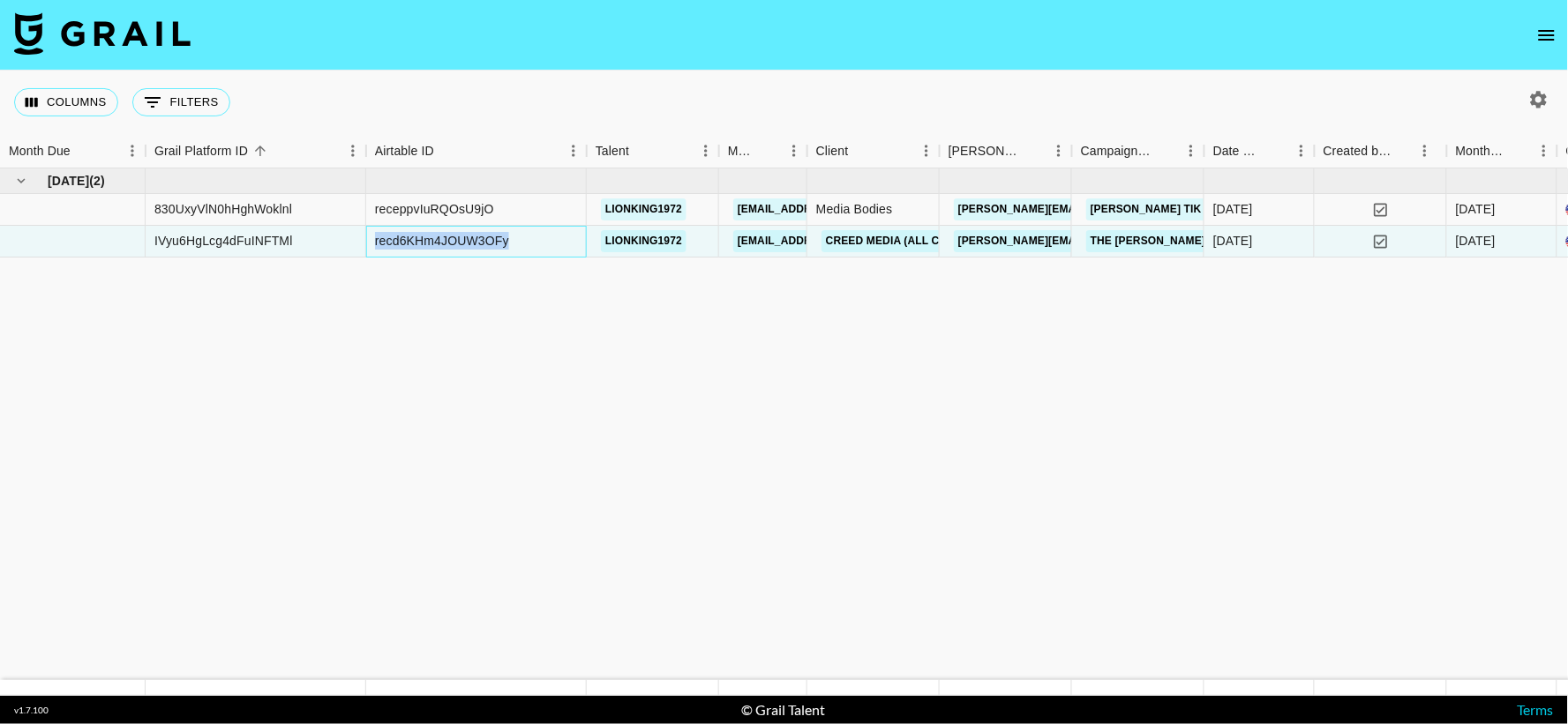
drag, startPoint x: 524, startPoint y: 245, endPoint x: 372, endPoint y: 252, distance: 152.2
click at [372, 252] on div "recd6KHm4JOUW3OFy" at bounding box center [476, 241] width 221 height 32
copy div "recd6KHm4JOUW3OFy"
